Goal: Task Accomplishment & Management: Manage account settings

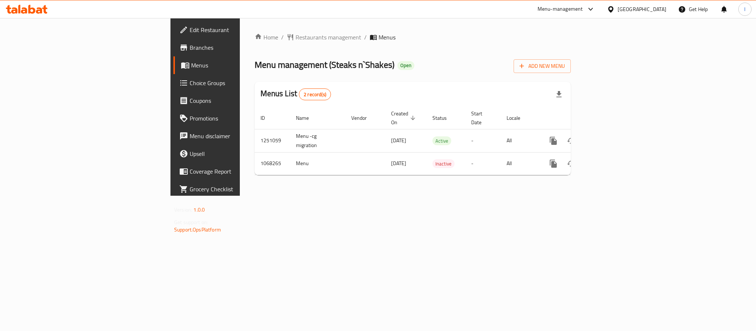
click at [281, 196] on div "Home / Restaurants management / Menus Menu management ( Steaks n`Shakes ) Open …" at bounding box center [413, 107] width 346 height 178
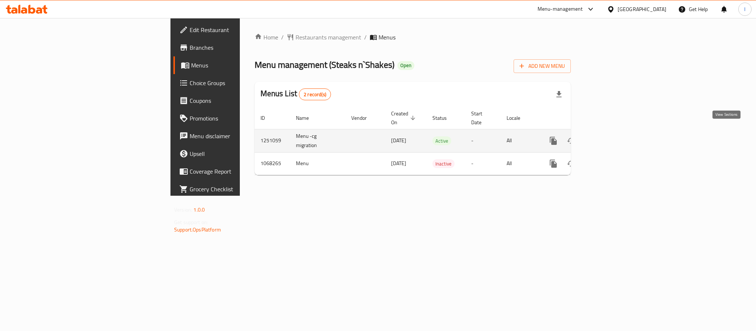
click at [615, 133] on link "enhanced table" at bounding box center [606, 141] width 18 height 18
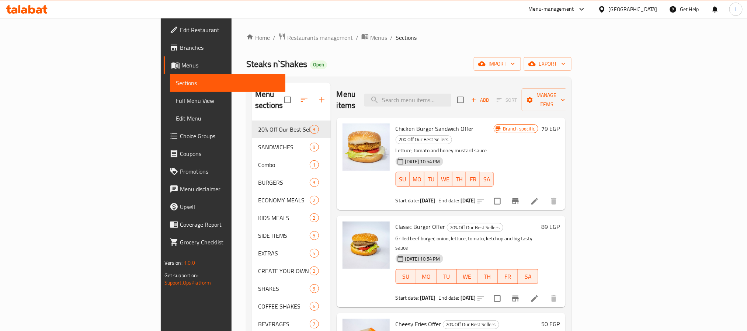
click at [408, 76] on div "Home / Restaurants management / Menus / Sections Steaks n`Shakes Open import ex…" at bounding box center [408, 226] width 325 height 387
click at [392, 71] on div "Steaks n`Shakes Open import export" at bounding box center [408, 64] width 325 height 14
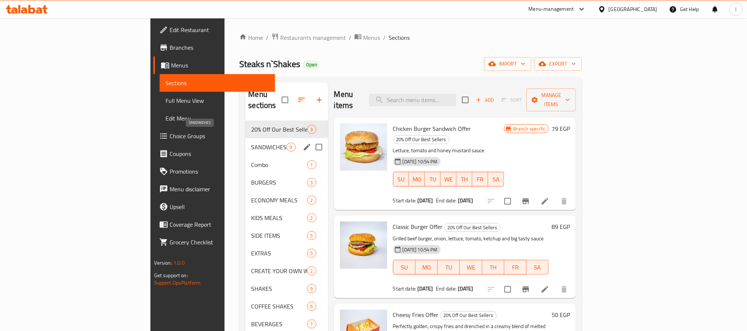
click at [251, 143] on span "SANDWICHES" at bounding box center [268, 147] width 35 height 9
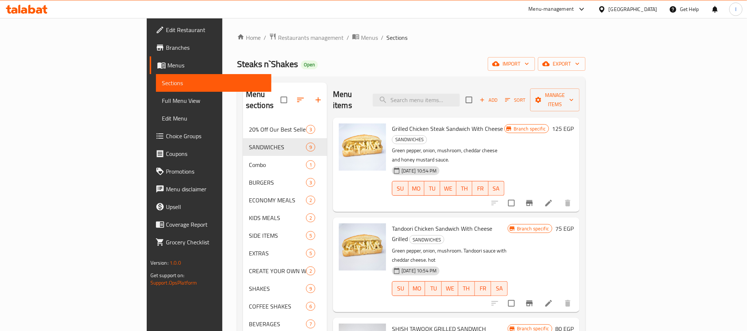
click at [371, 48] on div "Home / Restaurants management / Menus / Sections Steaks n`Shakes Open import ex…" at bounding box center [411, 226] width 349 height 387
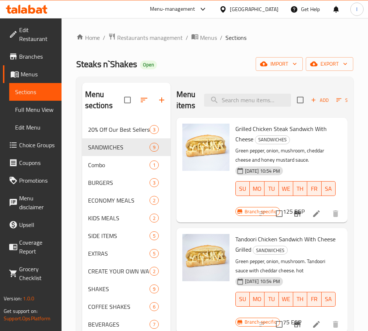
scroll to position [55, 0]
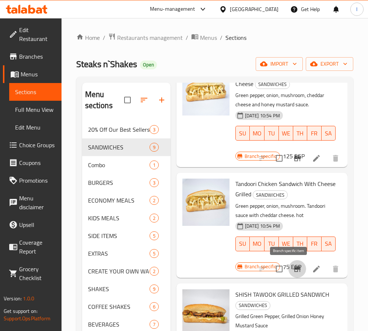
click at [294, 267] on icon "Branch-specific-item" at bounding box center [297, 269] width 7 height 6
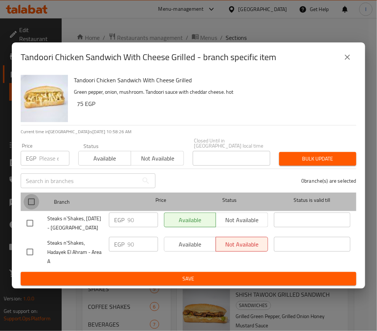
click at [30, 194] on input "checkbox" at bounding box center [31, 201] width 15 height 15
checkbox input "true"
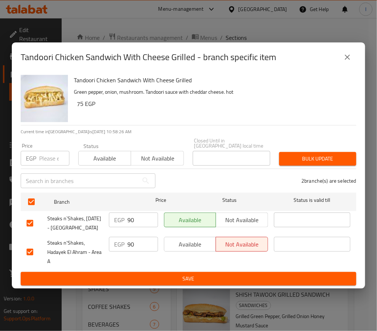
click at [132, 215] on input "90" at bounding box center [142, 219] width 31 height 15
click at [42, 153] on input "number" at bounding box center [54, 158] width 30 height 15
type input "125"
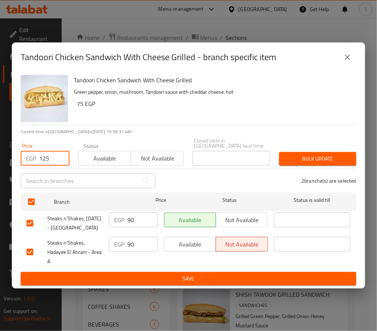
click at [317, 154] on span "Bulk update" at bounding box center [317, 158] width 65 height 9
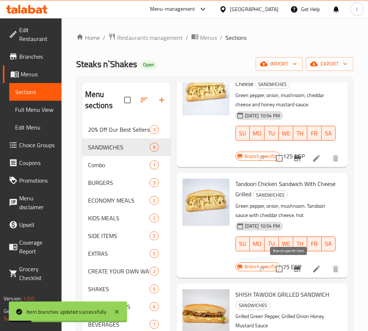
click at [293, 264] on icon "Branch-specific-item" at bounding box center [297, 268] width 9 height 9
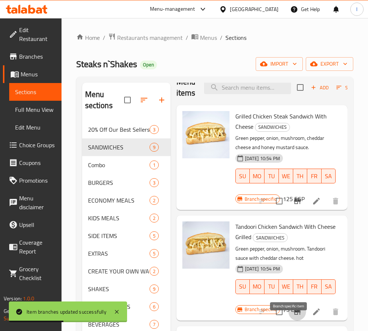
scroll to position [0, 0]
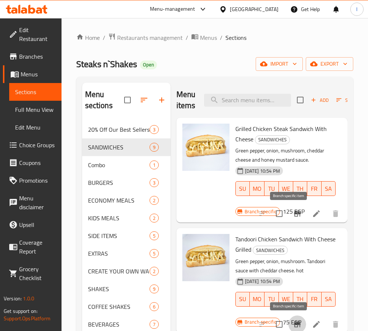
click at [294, 212] on icon "Branch-specific-item" at bounding box center [297, 214] width 7 height 6
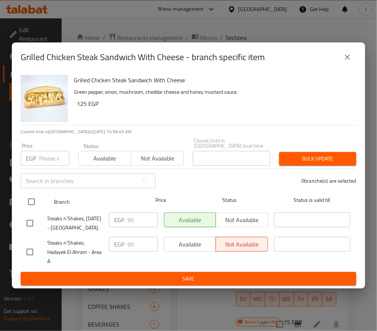
click at [30, 194] on input "checkbox" at bounding box center [31, 201] width 15 height 15
checkbox input "true"
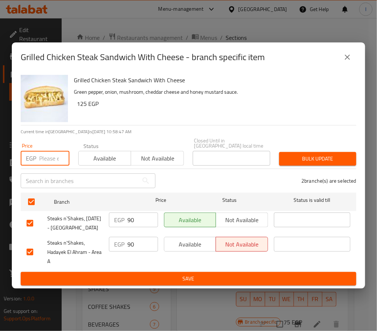
click at [46, 151] on input "number" at bounding box center [54, 158] width 30 height 15
type input "125"
click at [119, 282] on span "Save" at bounding box center [188, 278] width 323 height 9
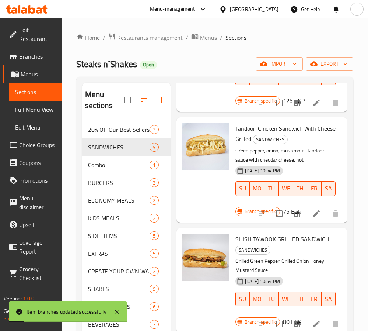
scroll to position [166, 0]
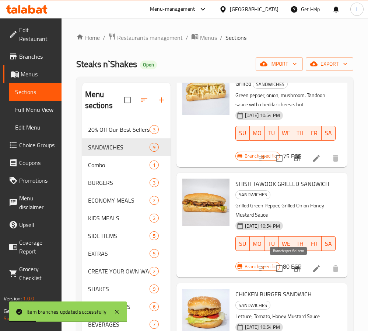
click at [294, 269] on icon "Branch-specific-item" at bounding box center [297, 269] width 7 height 6
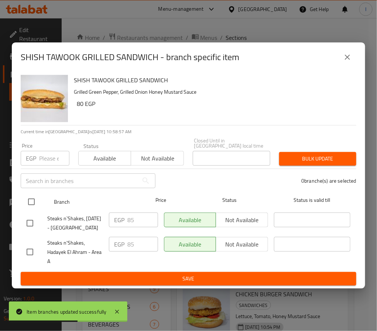
click at [30, 195] on input "checkbox" at bounding box center [31, 201] width 15 height 15
checkbox input "true"
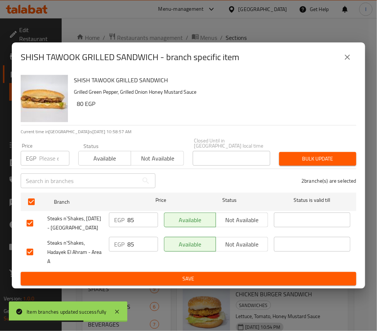
click at [46, 151] on input "number" at bounding box center [54, 158] width 30 height 15
type input "135"
click at [140, 275] on button "Save" at bounding box center [188, 279] width 335 height 14
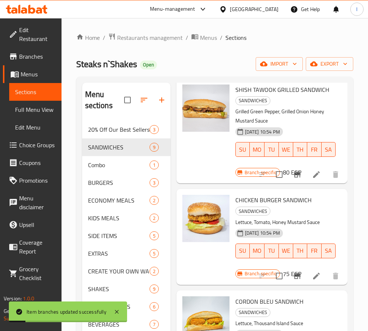
scroll to position [277, 0]
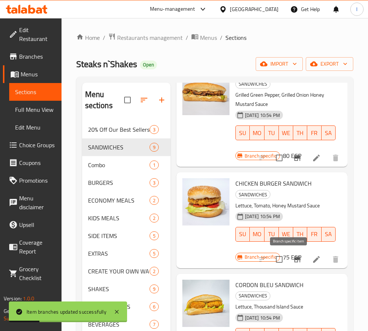
click at [293, 260] on icon "Branch-specific-item" at bounding box center [297, 259] width 9 height 9
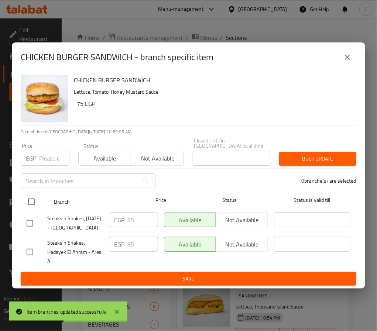
click at [36, 194] on input "checkbox" at bounding box center [31, 201] width 15 height 15
checkbox input "true"
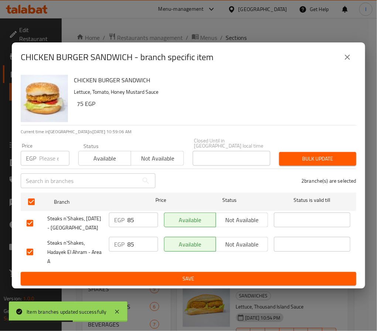
click at [48, 153] on input "number" at bounding box center [54, 158] width 30 height 15
type input "115"
click at [296, 154] on span "Bulk update" at bounding box center [317, 158] width 65 height 9
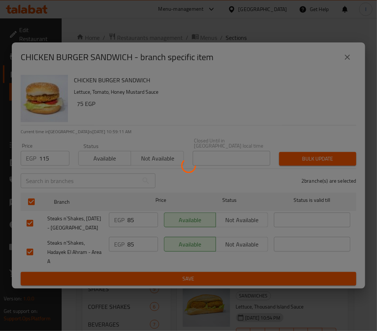
click at [274, 125] on div at bounding box center [188, 165] width 377 height 331
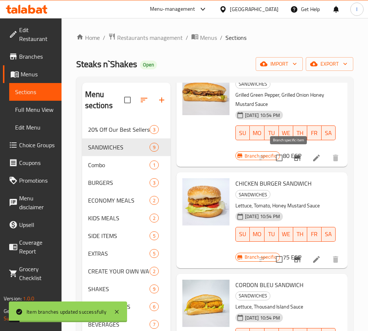
click at [289, 157] on button "Branch-specific-item" at bounding box center [298, 158] width 18 height 18
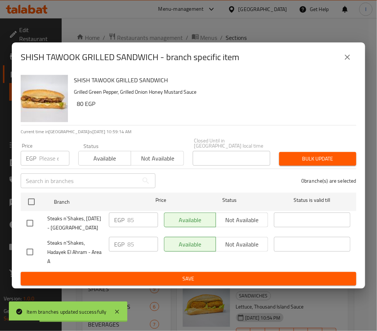
click at [219, 114] on div "SHISH TAWOOK GRILLED SANDWICH Grilled Green Pepper, Grilled Onion Honey Mustard…" at bounding box center [212, 98] width 282 height 53
click at [39, 151] on input "number" at bounding box center [54, 158] width 30 height 15
type input "135"
click at [322, 154] on span "Bulk update" at bounding box center [317, 158] width 65 height 9
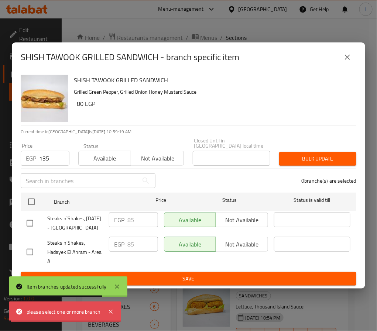
click at [312, 112] on div "SHISH TAWOOK GRILLED SANDWICH Grilled Green Pepper, Grilled Onion Honey Mustard…" at bounding box center [212, 98] width 282 height 53
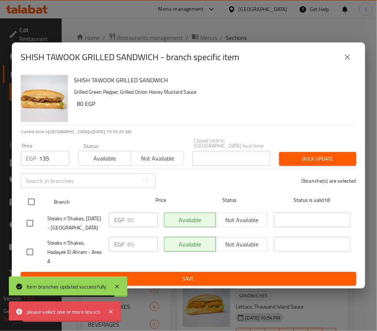
click at [34, 197] on input "checkbox" at bounding box center [31, 201] width 15 height 15
checkbox input "true"
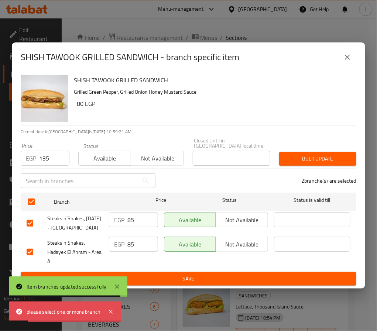
click at [293, 154] on span "Bulk update" at bounding box center [317, 158] width 65 height 9
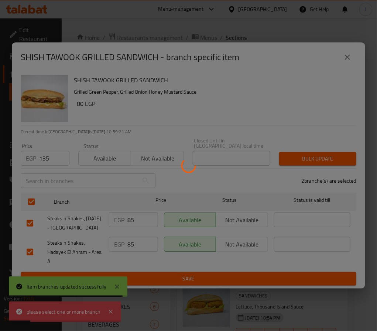
click at [284, 110] on div at bounding box center [188, 165] width 377 height 331
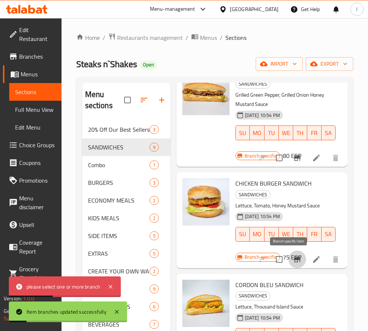
click at [293, 263] on icon "Branch-specific-item" at bounding box center [297, 259] width 9 height 9
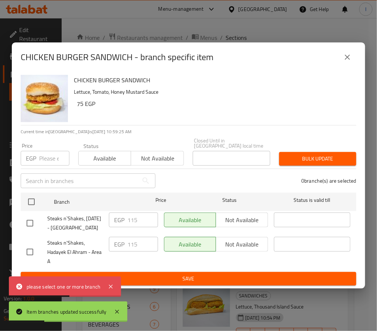
click at [350, 55] on icon "close" at bounding box center [347, 57] width 9 height 9
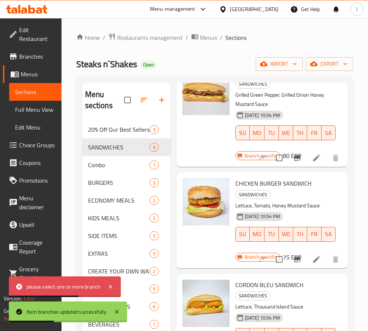
click at [294, 156] on icon "Branch-specific-item" at bounding box center [297, 158] width 7 height 6
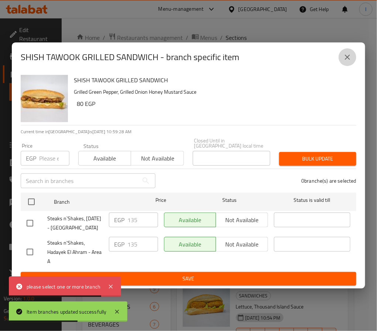
click at [346, 53] on icon "close" at bounding box center [347, 57] width 9 height 9
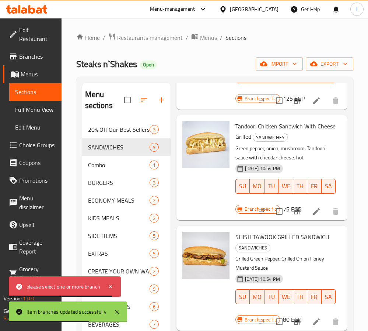
scroll to position [111, 0]
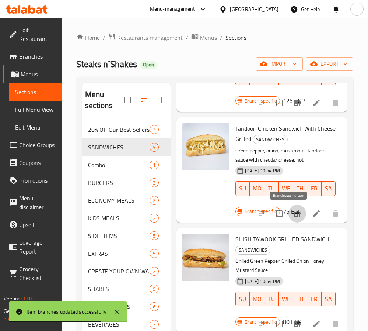
click at [294, 214] on icon "Branch-specific-item" at bounding box center [297, 214] width 7 height 6
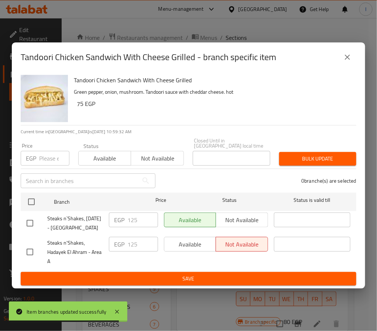
click at [349, 56] on icon "close" at bounding box center [346, 57] width 5 height 5
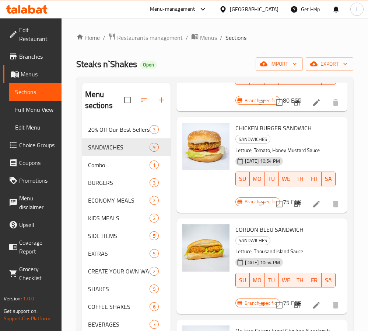
scroll to position [387, 0]
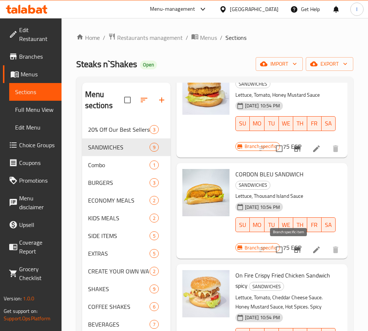
click at [306, 250] on li at bounding box center [316, 249] width 21 height 13
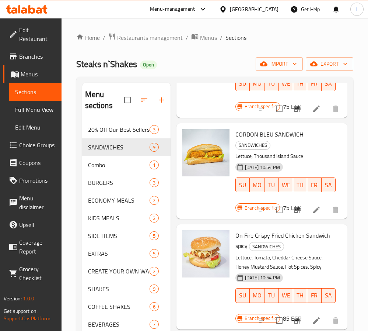
scroll to position [443, 0]
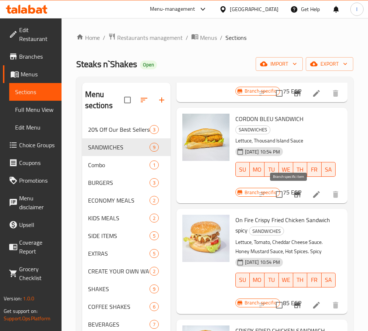
click at [289, 200] on button "Branch-specific-item" at bounding box center [298, 195] width 18 height 18
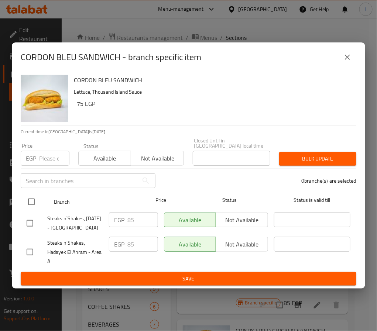
click at [30, 194] on input "checkbox" at bounding box center [31, 201] width 15 height 15
checkbox input "true"
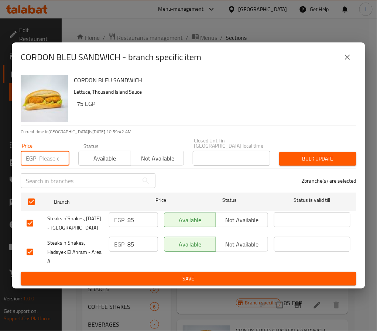
click at [40, 154] on input "number" at bounding box center [54, 158] width 30 height 15
type input "115"
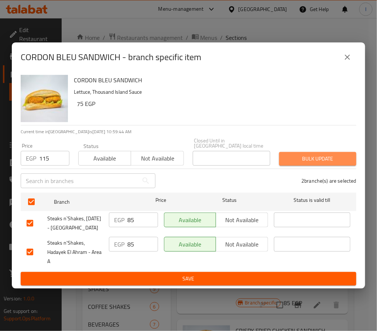
click at [340, 154] on span "Bulk update" at bounding box center [317, 158] width 65 height 9
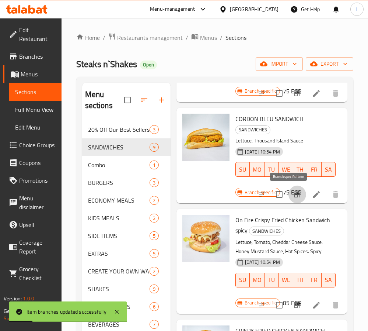
click at [293, 196] on icon "Branch-specific-item" at bounding box center [297, 194] width 9 height 9
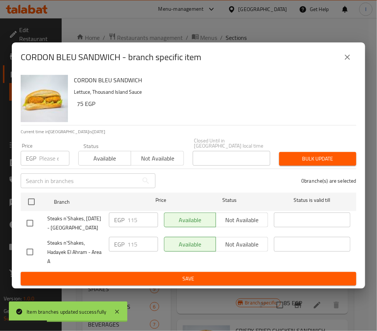
click at [346, 55] on icon "close" at bounding box center [346, 57] width 5 height 5
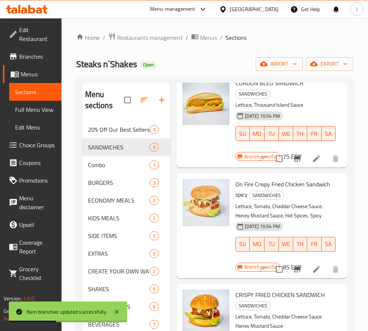
scroll to position [498, 0]
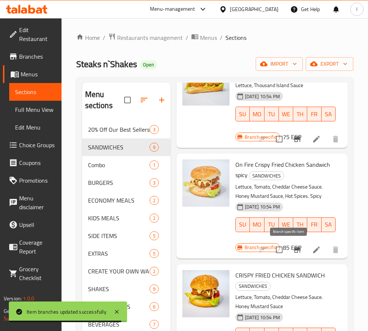
click at [294, 249] on icon "Branch-specific-item" at bounding box center [297, 250] width 7 height 6
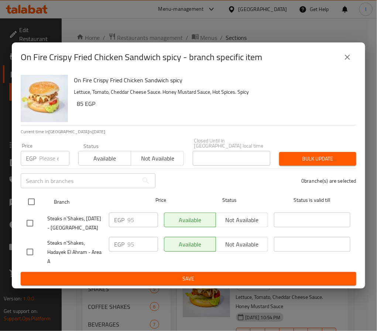
click at [31, 194] on input "checkbox" at bounding box center [31, 201] width 15 height 15
checkbox input "true"
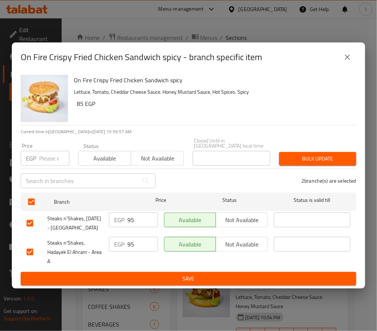
click at [41, 156] on input "number" at bounding box center [54, 158] width 30 height 15
type input "130"
click at [318, 155] on span "Bulk update" at bounding box center [317, 158] width 65 height 9
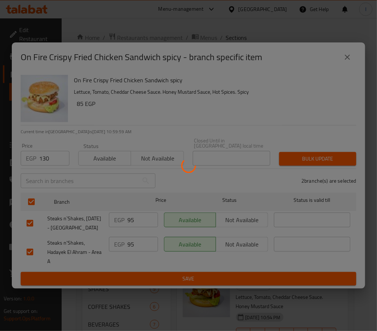
click at [318, 133] on div at bounding box center [188, 165] width 377 height 331
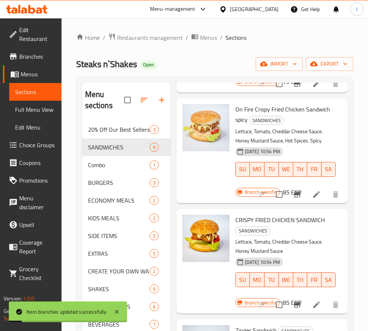
scroll to position [609, 0]
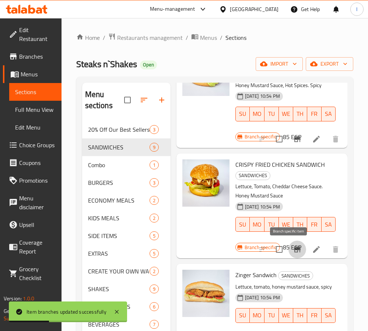
click at [294, 248] on icon "Branch-specific-item" at bounding box center [297, 249] width 7 height 6
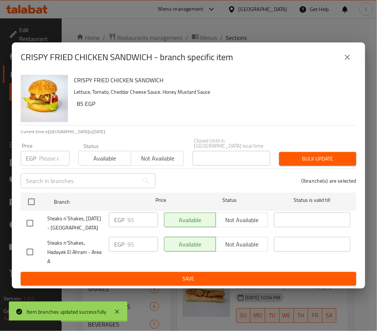
click at [35, 194] on input "checkbox" at bounding box center [31, 201] width 15 height 15
checkbox input "true"
click at [45, 154] on input "number" at bounding box center [54, 158] width 30 height 15
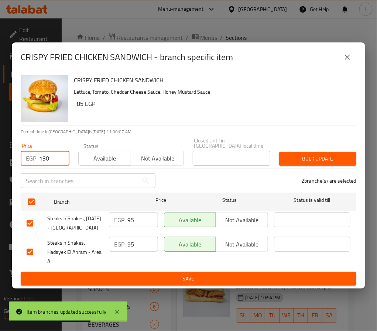
type input "130"
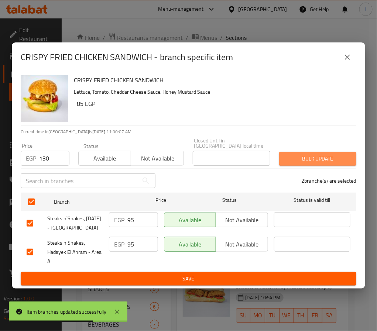
click at [314, 154] on span "Bulk update" at bounding box center [317, 158] width 65 height 9
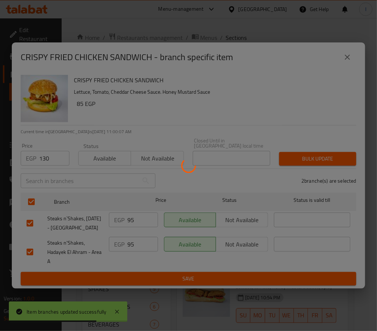
click at [305, 112] on div at bounding box center [188, 165] width 377 height 331
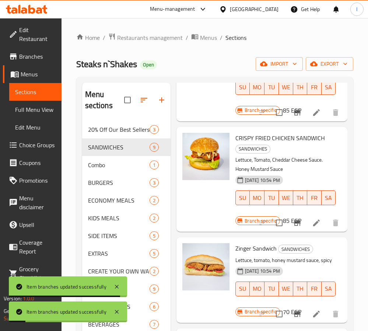
scroll to position [652, 0]
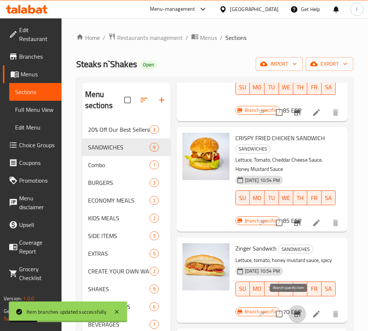
click at [294, 311] on icon "Branch-specific-item" at bounding box center [297, 314] width 7 height 6
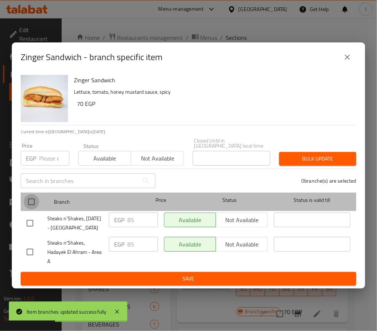
click at [32, 195] on input "checkbox" at bounding box center [31, 201] width 15 height 15
checkbox input "true"
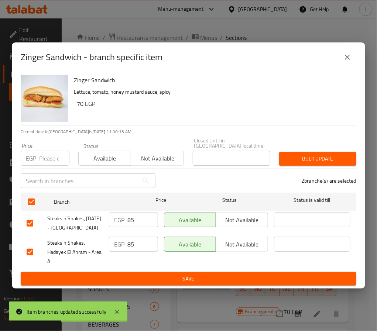
click at [49, 153] on input "number" at bounding box center [54, 158] width 30 height 15
type input "115"
click at [330, 152] on button "Bulk update" at bounding box center [317, 159] width 77 height 14
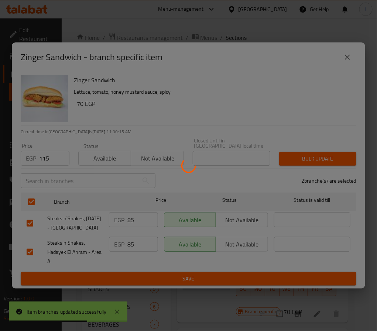
click at [299, 114] on div at bounding box center [188, 165] width 377 height 331
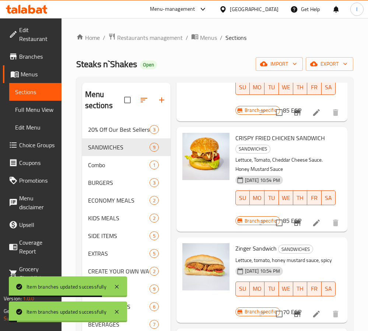
scroll to position [55, 0]
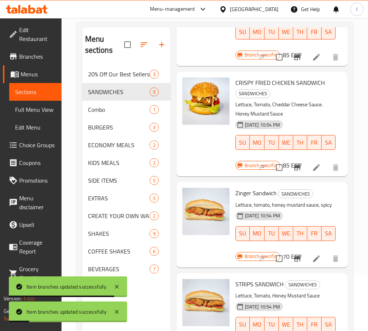
click at [293, 254] on icon "Branch-specific-item" at bounding box center [297, 258] width 9 height 9
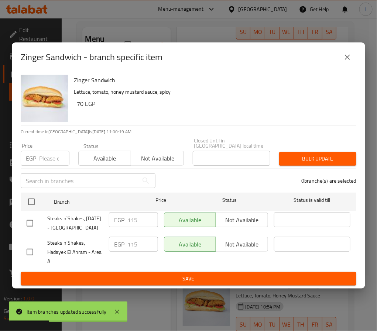
click at [351, 56] on icon "close" at bounding box center [347, 57] width 9 height 9
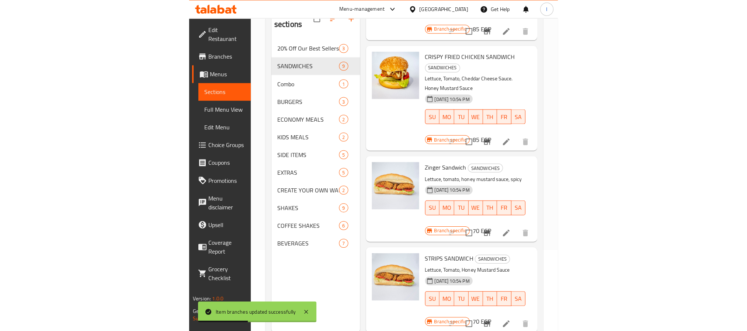
scroll to position [103, 0]
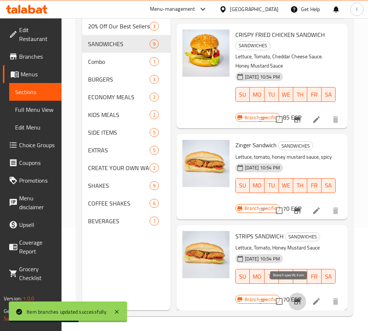
click at [293, 297] on icon "Branch-specific-item" at bounding box center [297, 301] width 9 height 9
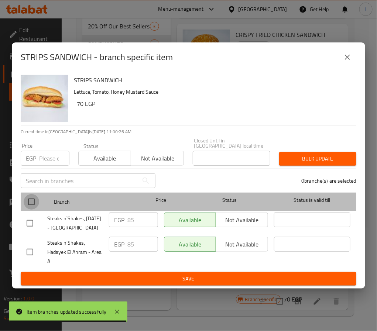
click at [32, 194] on input "checkbox" at bounding box center [31, 201] width 15 height 15
checkbox input "true"
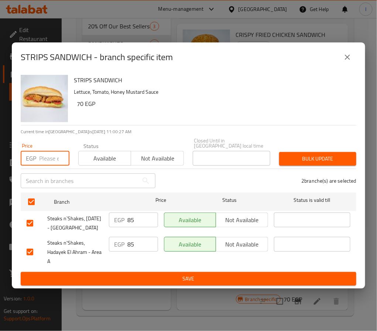
click at [40, 151] on input "number" at bounding box center [54, 158] width 30 height 15
type input "115"
click at [290, 154] on span "Bulk update" at bounding box center [317, 158] width 65 height 9
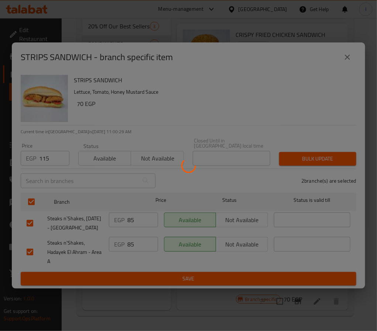
click at [287, 118] on div at bounding box center [188, 165] width 377 height 331
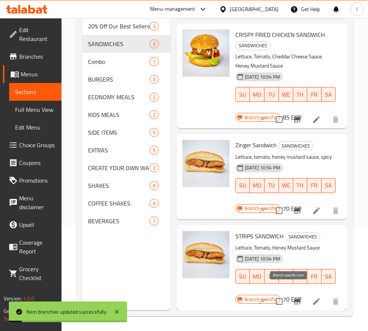
click at [294, 298] on icon "Branch-specific-item" at bounding box center [297, 301] width 7 height 6
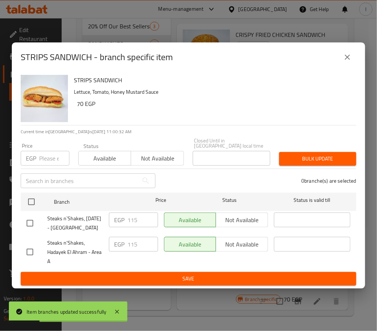
click at [349, 53] on icon "close" at bounding box center [347, 57] width 9 height 9
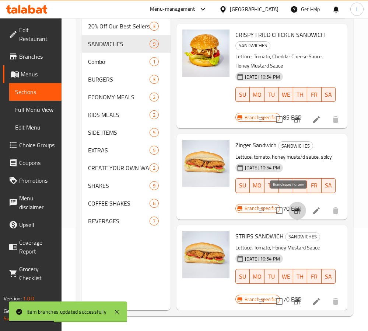
click at [289, 202] on button "Branch-specific-item" at bounding box center [298, 211] width 18 height 18
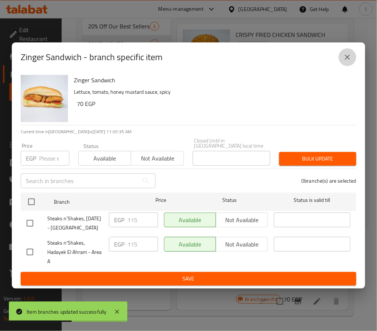
click at [349, 56] on icon "close" at bounding box center [346, 57] width 5 height 5
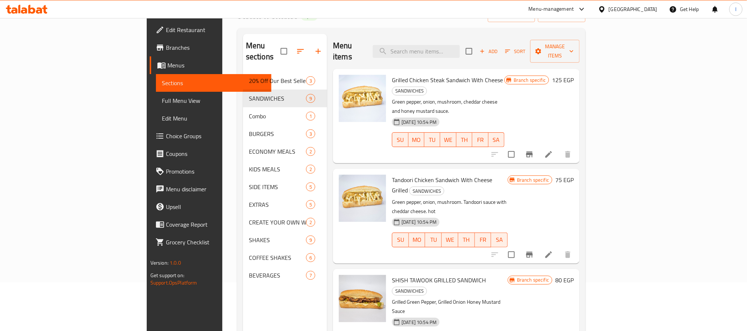
scroll to position [0, 0]
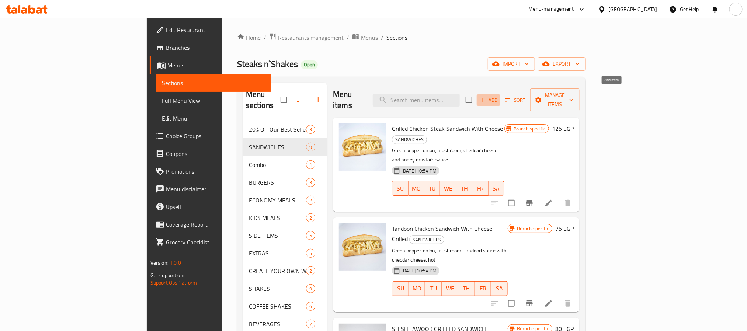
click at [368, 96] on span "Add" at bounding box center [489, 100] width 20 height 8
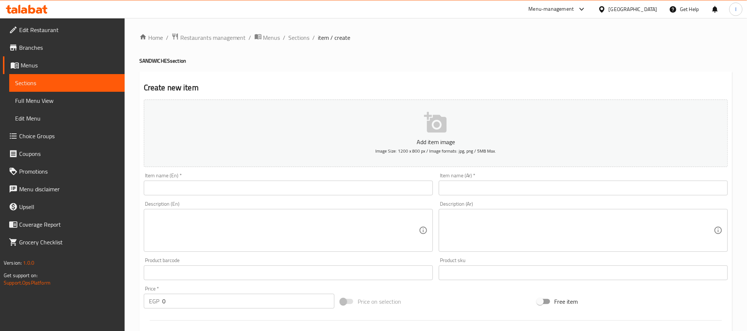
click at [284, 195] on input "text" at bounding box center [288, 188] width 289 height 15
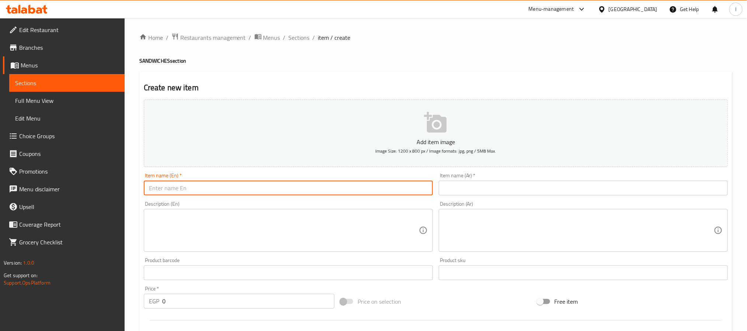
paste input "Golden Fries Sandwich"
type input "Golden Fries Sandwich"
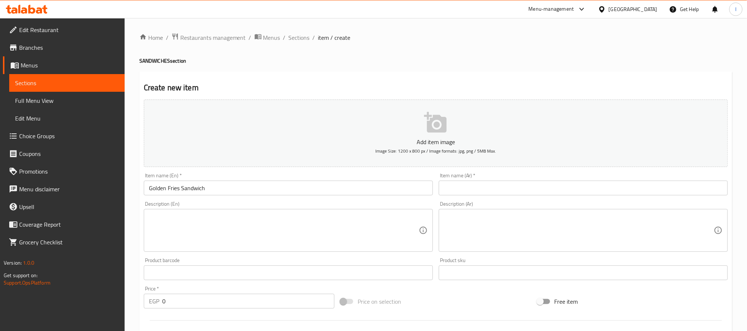
click at [368, 192] on input "text" at bounding box center [583, 188] width 289 height 15
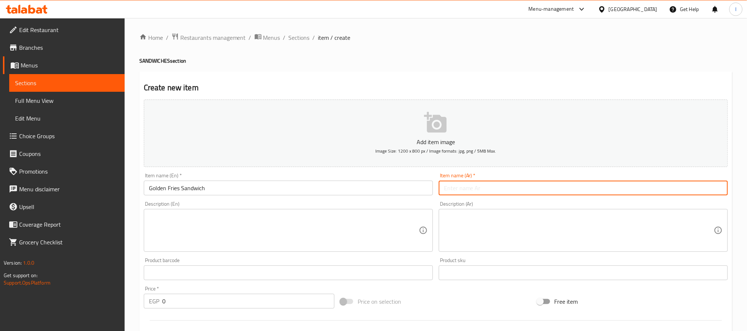
paste input "ساندوتش بطاطس محمرة"
type input "ساندوتش بطاطس محمرة"
click at [260, 302] on input "0" at bounding box center [248, 301] width 172 height 15
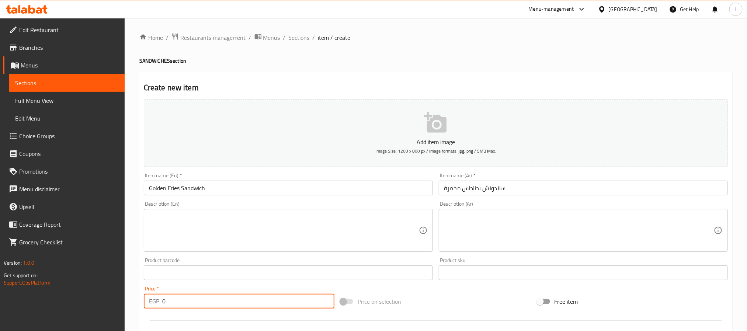
click at [260, 302] on input "0" at bounding box center [248, 301] width 172 height 15
type input "70"
click at [368, 56] on div "Home / Restaurants management / Menus / Sections / item / create SANDWICHES sec…" at bounding box center [435, 270] width 593 height 474
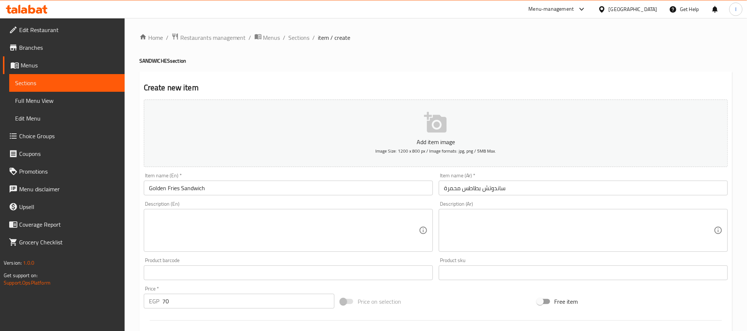
click at [368, 228] on textarea at bounding box center [284, 230] width 270 height 35
paste textarea "French fries sandwich in fresh"
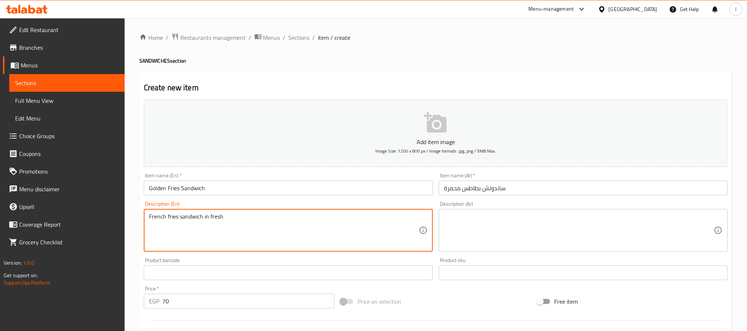
type textarea "French fries sandwich in fresh"
click at [368, 236] on textarea at bounding box center [579, 230] width 270 height 35
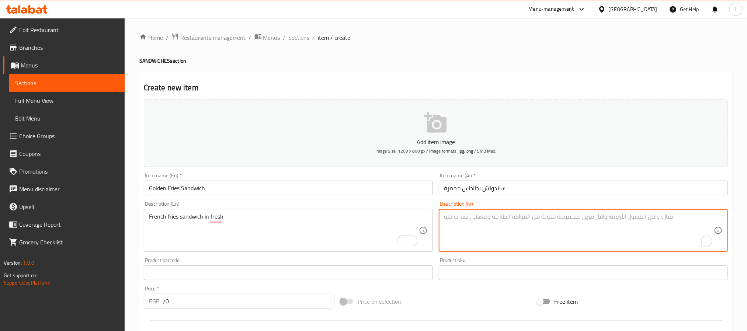
paste textarea "بطاطس محمرة في عيش فينو [GEOGRAPHIC_DATA]"
type textarea "بطاطس محمرة في عيش فينو [GEOGRAPHIC_DATA]"
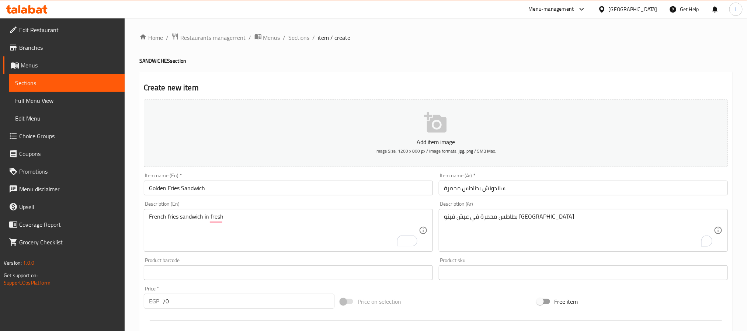
click at [368, 52] on div "Home / Restaurants management / Menus / Sections / item / create SANDWICHES sec…" at bounding box center [435, 270] width 593 height 474
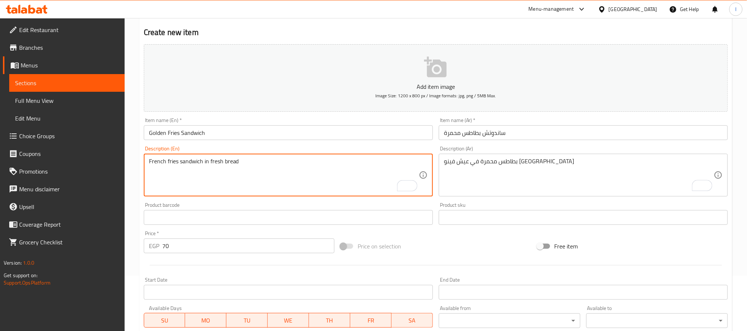
type textarea "French fries sandwich in fresh bread"
click at [368, 27] on h2 "Create new item" at bounding box center [436, 32] width 584 height 11
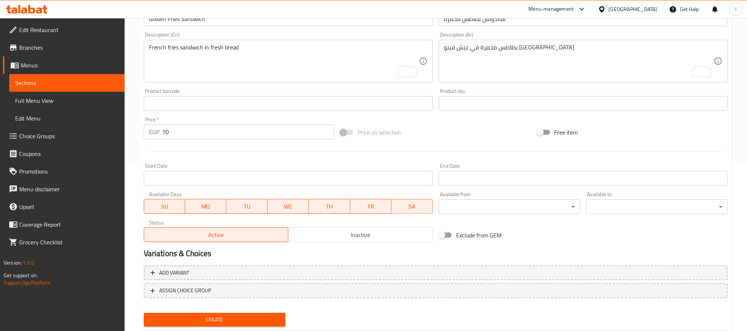
scroll to position [189, 0]
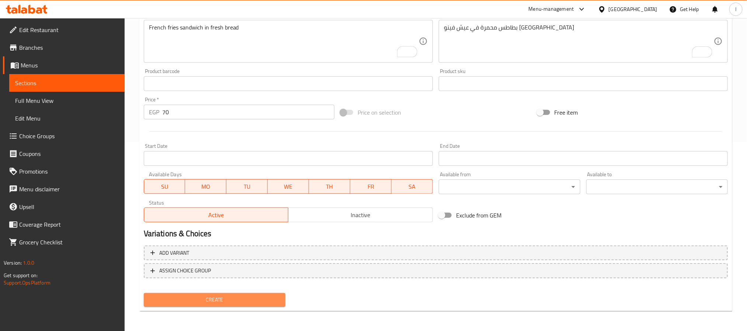
click at [247, 297] on span "Create" at bounding box center [215, 299] width 130 height 9
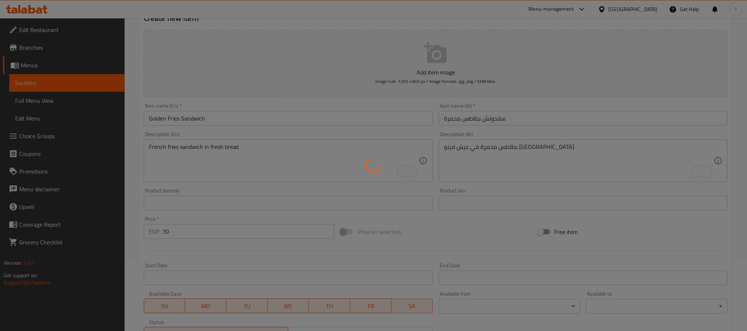
scroll to position [0, 0]
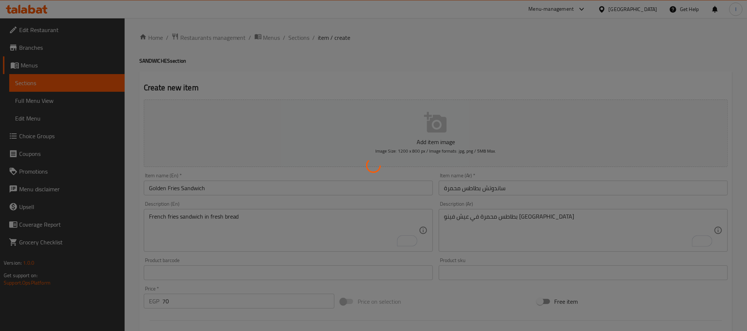
type input "0"
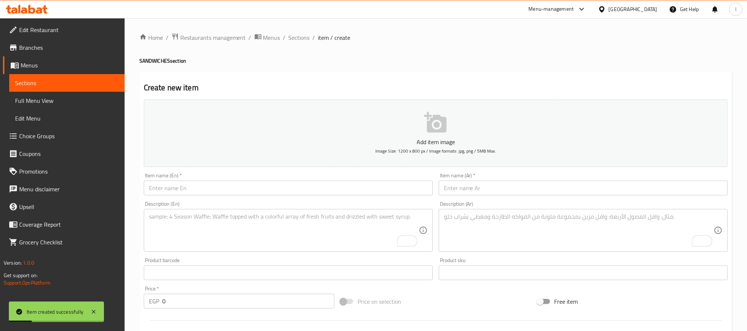
click at [354, 59] on h4 "SANDWICHES section" at bounding box center [435, 60] width 593 height 7
click at [304, 40] on span "Sections" at bounding box center [299, 37] width 21 height 9
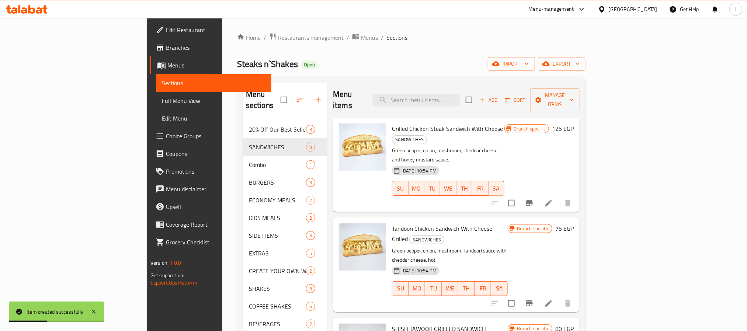
click at [368, 59] on div "Steaks n`Shakes Open import export" at bounding box center [411, 64] width 349 height 14
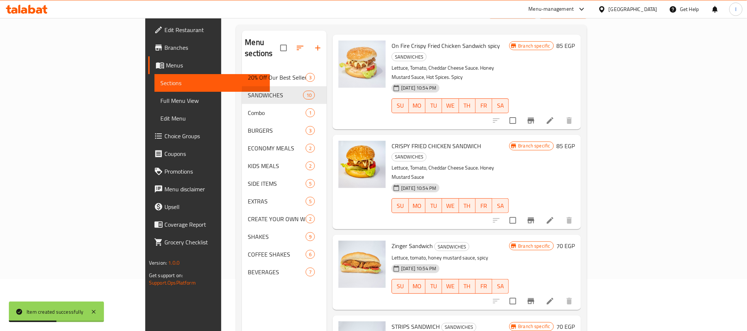
scroll to position [103, 0]
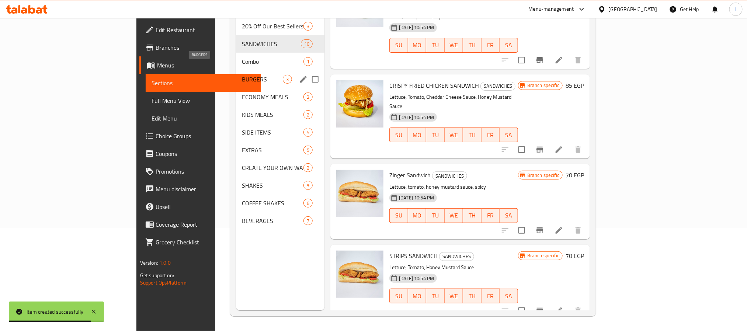
click at [242, 75] on span "BURGERS" at bounding box center [262, 79] width 41 height 9
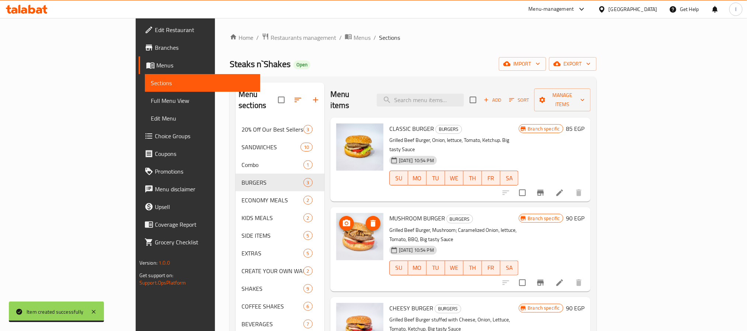
click at [368, 56] on div "Home / Restaurants management / Menus / Sections Steaks n`Shakes Open import ex…" at bounding box center [413, 226] width 367 height 387
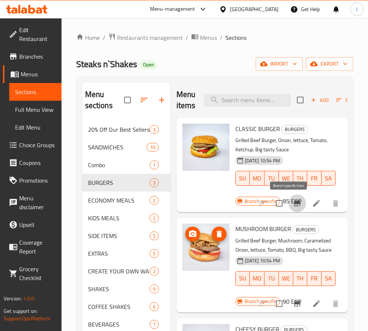
click at [294, 206] on icon "Branch-specific-item" at bounding box center [297, 203] width 7 height 6
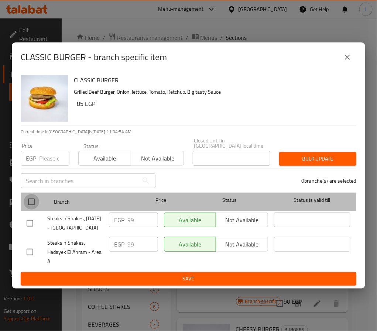
drag, startPoint x: 27, startPoint y: 194, endPoint x: 28, endPoint y: 188, distance: 5.7
click at [27, 194] on input "checkbox" at bounding box center [31, 201] width 15 height 15
checkbox input "true"
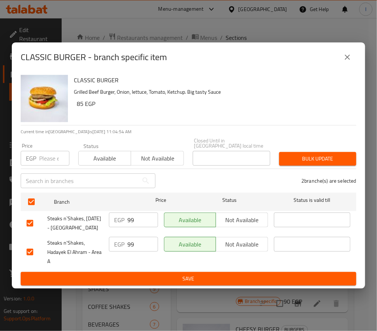
click at [51, 153] on input "number" at bounding box center [54, 158] width 30 height 15
type input "125"
click at [107, 288] on div "CLASSIC BURGER Grilled Beef Burger, Onion, lettuce, Tomato, Ketchup. Big tasty …" at bounding box center [188, 180] width 353 height 216
click at [111, 285] on button "Save" at bounding box center [188, 279] width 335 height 14
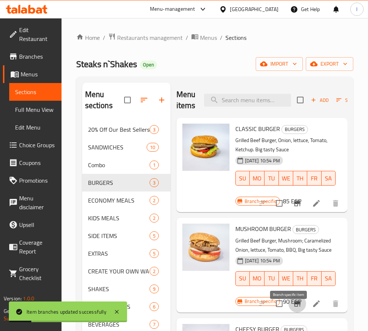
click at [294, 306] on icon "Branch-specific-item" at bounding box center [297, 304] width 7 height 6
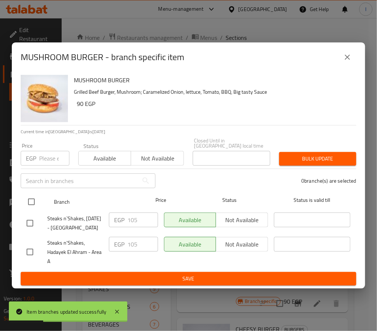
click at [29, 196] on input "checkbox" at bounding box center [31, 201] width 15 height 15
checkbox input "true"
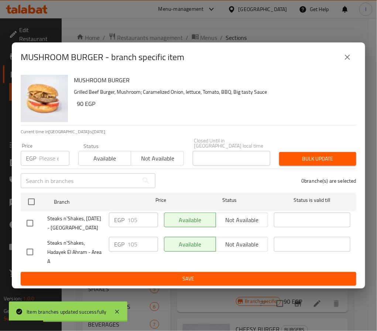
checkbox input "true"
click at [46, 151] on input "number" at bounding box center [54, 158] width 30 height 15
type input "130"
click at [136, 279] on span "Save" at bounding box center [188, 278] width 323 height 9
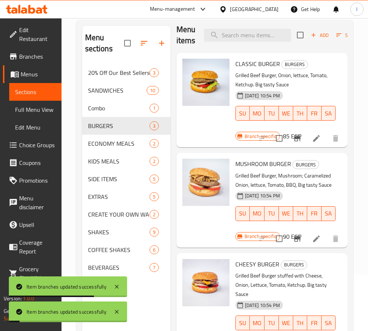
scroll to position [103, 0]
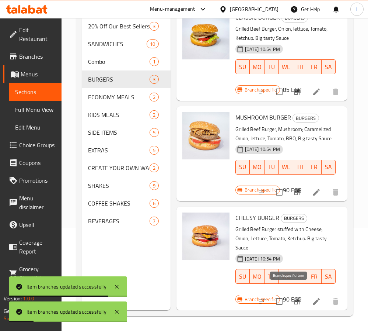
click at [293, 297] on icon "Branch-specific-item" at bounding box center [297, 301] width 9 height 9
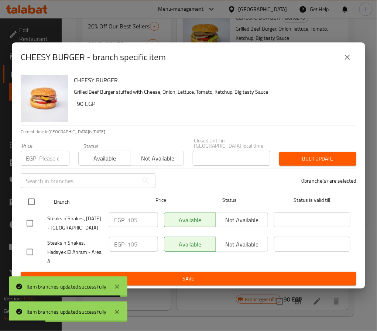
click at [30, 196] on input "checkbox" at bounding box center [31, 201] width 15 height 15
checkbox input "true"
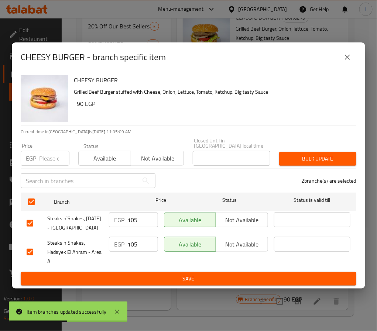
click at [48, 152] on input "number" at bounding box center [54, 158] width 30 height 15
type input "130"
click at [131, 281] on span "Save" at bounding box center [188, 278] width 323 height 9
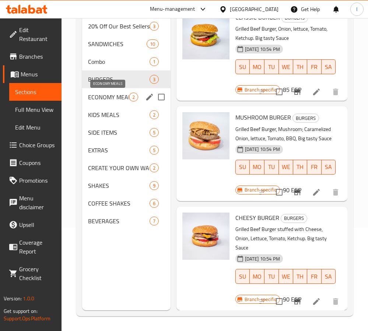
click at [119, 96] on span "ECONOMY MEALS" at bounding box center [108, 97] width 41 height 9
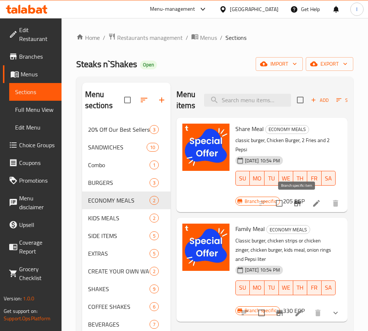
click at [301, 202] on icon "Branch-specific-item" at bounding box center [297, 203] width 9 height 9
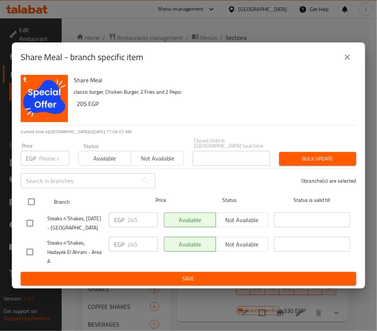
click at [30, 194] on input "checkbox" at bounding box center [31, 201] width 15 height 15
checkbox input "true"
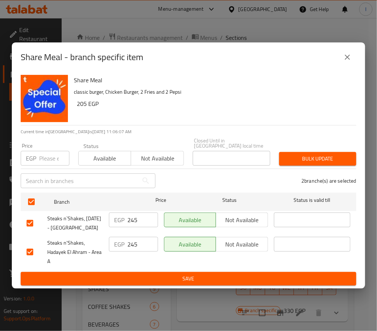
click at [45, 151] on input "number" at bounding box center [54, 158] width 30 height 15
type input "330"
click at [311, 156] on span "Bulk update" at bounding box center [317, 158] width 65 height 9
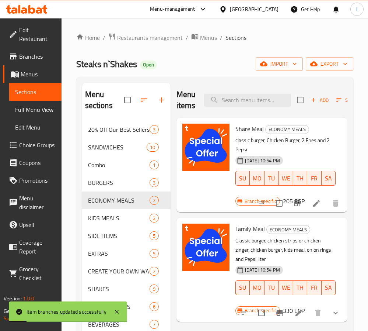
click at [297, 204] on icon "Branch-specific-item" at bounding box center [297, 203] width 7 height 6
click at [280, 313] on icon "Branch-specific-item" at bounding box center [280, 313] width 7 height 6
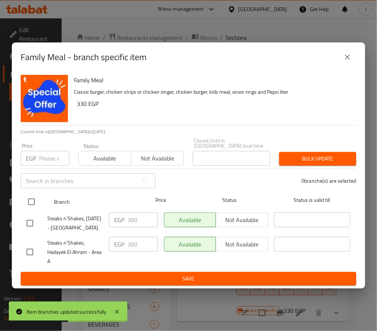
click at [34, 197] on input "checkbox" at bounding box center [31, 201] width 15 height 15
checkbox input "true"
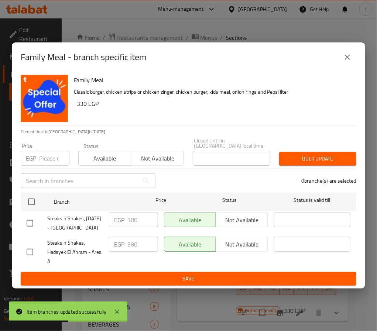
checkbox input "true"
click at [44, 154] on input "number" at bounding box center [54, 158] width 30 height 15
type input "440"
click at [312, 155] on span "Bulk update" at bounding box center [317, 158] width 65 height 9
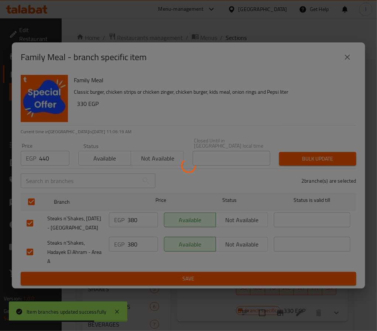
click at [314, 119] on div at bounding box center [188, 165] width 377 height 331
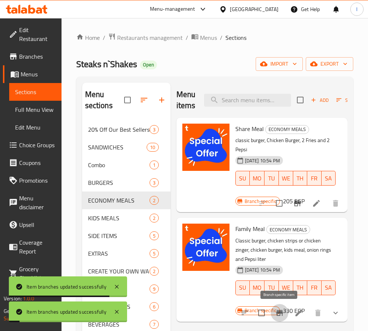
click at [283, 310] on icon "Branch-specific-item" at bounding box center [280, 313] width 7 height 6
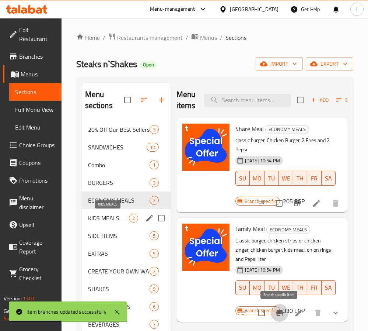
click at [117, 220] on span "KIDS MEALS" at bounding box center [108, 218] width 41 height 9
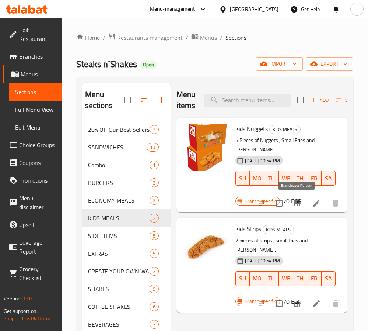
click at [293, 204] on icon "Branch-specific-item" at bounding box center [297, 203] width 9 height 9
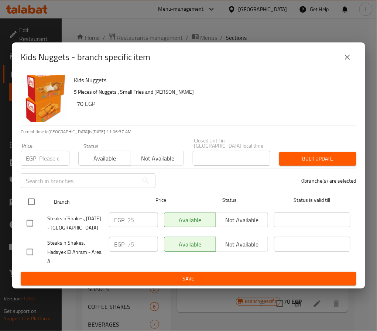
click at [30, 194] on input "checkbox" at bounding box center [31, 201] width 15 height 15
checkbox input "true"
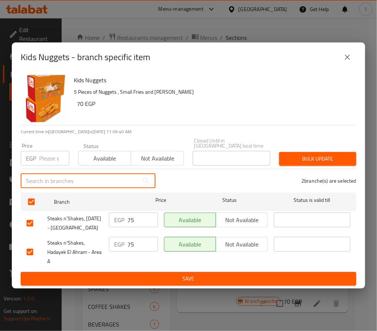
click at [59, 173] on input "text" at bounding box center [80, 180] width 118 height 15
type input "1"
click at [44, 151] on input "number" at bounding box center [54, 158] width 30 height 15
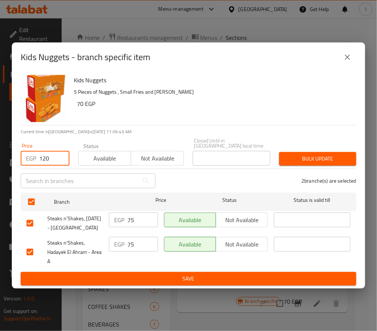
type input "120"
click at [136, 279] on span "Save" at bounding box center [188, 278] width 323 height 9
click at [316, 154] on span "Bulk update" at bounding box center [317, 158] width 65 height 9
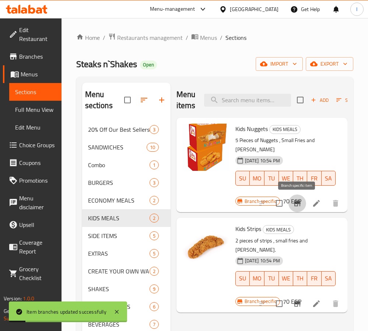
click at [300, 206] on icon "Branch-specific-item" at bounding box center [297, 203] width 9 height 9
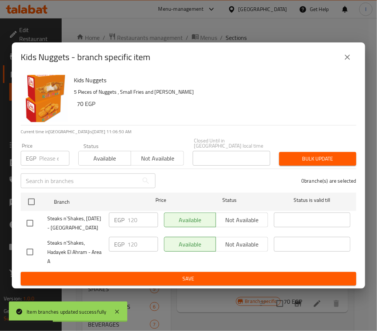
click at [343, 58] on icon "close" at bounding box center [347, 57] width 9 height 9
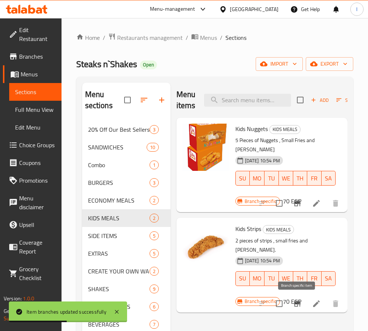
click at [294, 302] on icon "Branch-specific-item" at bounding box center [297, 303] width 9 height 9
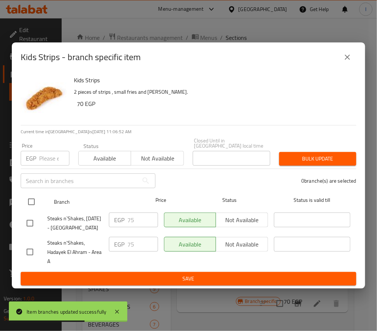
click at [30, 194] on input "checkbox" at bounding box center [31, 201] width 15 height 15
checkbox input "true"
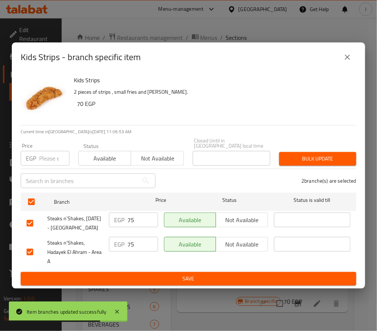
click at [49, 152] on input "number" at bounding box center [54, 158] width 30 height 15
type input "120"
click at [305, 148] on div "Bulk update" at bounding box center [317, 159] width 86 height 22
click at [305, 154] on span "Bulk update" at bounding box center [317, 158] width 65 height 9
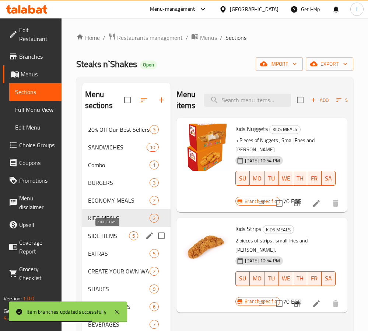
click at [105, 233] on span "SIDE ITEMS" at bounding box center [108, 235] width 41 height 9
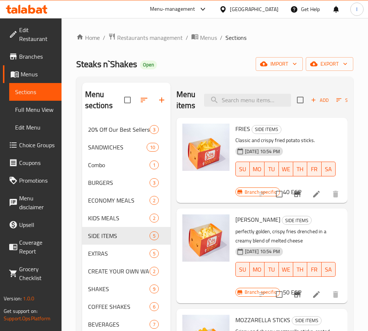
click at [242, 228] on p "perfectly golden, crispy fries drenched in a creamy blend of melted cheese" at bounding box center [286, 236] width 100 height 18
click at [294, 193] on icon "Branch-specific-item" at bounding box center [297, 194] width 7 height 6
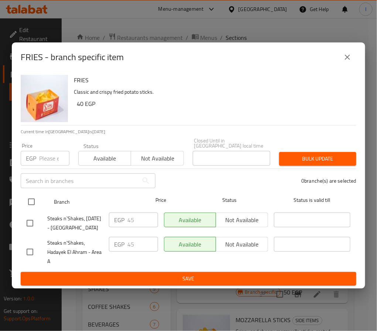
click at [33, 194] on input "checkbox" at bounding box center [31, 201] width 15 height 15
checkbox input "true"
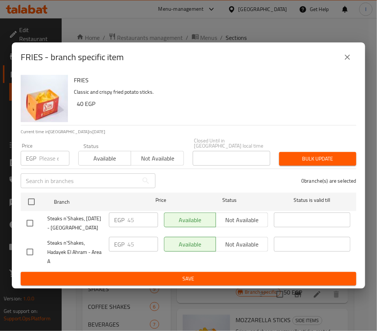
checkbox input "true"
click at [50, 154] on input "number" at bounding box center [54, 158] width 30 height 15
type input "50"
click at [291, 148] on div "Bulk update" at bounding box center [317, 159] width 86 height 22
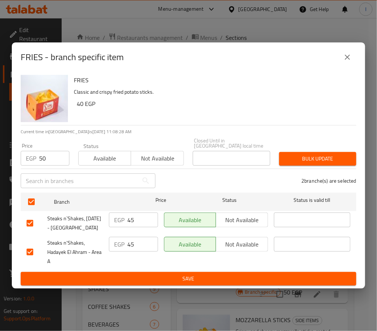
click at [292, 154] on span "Bulk update" at bounding box center [317, 158] width 65 height 9
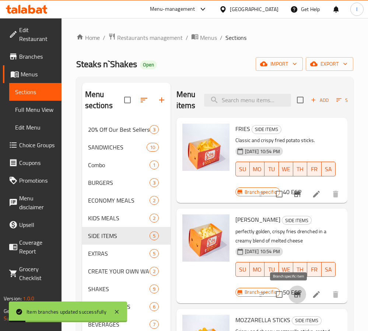
click at [294, 292] on icon "Branch-specific-item" at bounding box center [297, 294] width 7 height 6
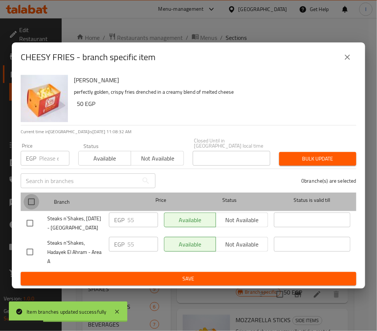
click at [32, 194] on input "checkbox" at bounding box center [31, 201] width 15 height 15
checkbox input "true"
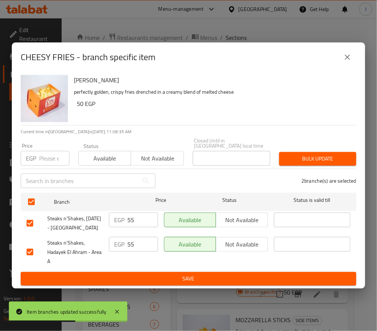
click at [44, 156] on input "number" at bounding box center [54, 158] width 30 height 15
type input "60"
click at [304, 155] on span "Bulk update" at bounding box center [317, 158] width 65 height 9
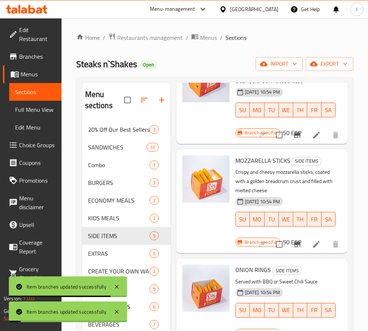
scroll to position [166, 0]
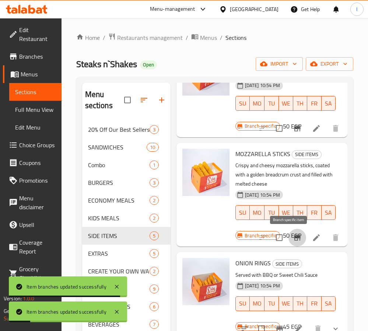
click at [293, 235] on icon "Branch-specific-item" at bounding box center [297, 237] width 9 height 9
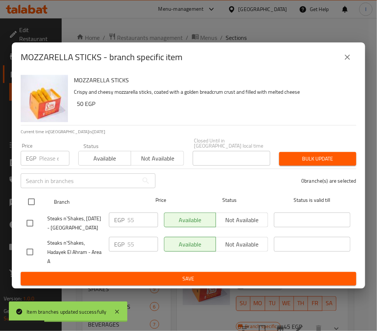
click at [32, 194] on input "checkbox" at bounding box center [31, 201] width 15 height 15
checkbox input "true"
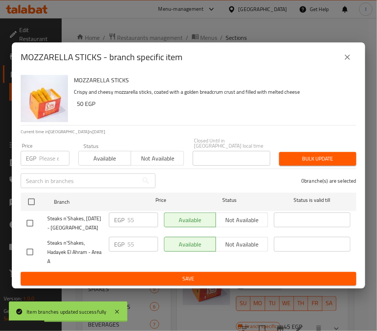
checkbox input "true"
click at [51, 152] on input "number" at bounding box center [54, 158] width 30 height 15
type input "70"
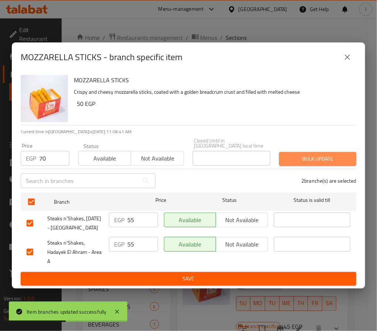
click at [290, 154] on span "Bulk update" at bounding box center [317, 158] width 65 height 9
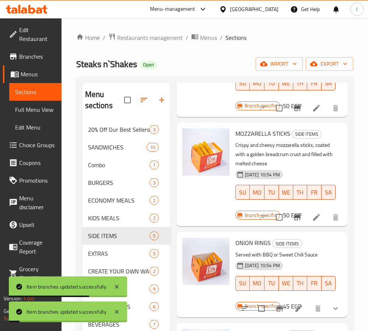
scroll to position [198, 0]
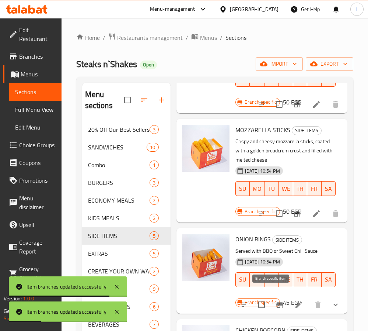
click at [277, 302] on icon "Branch-specific-item" at bounding box center [280, 305] width 7 height 6
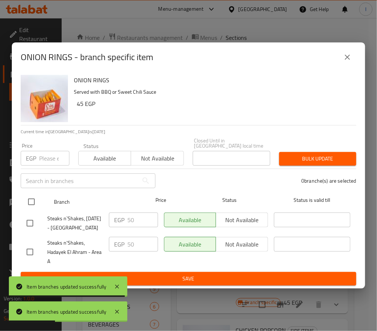
click at [31, 200] on input "checkbox" at bounding box center [31, 201] width 15 height 15
checkbox input "true"
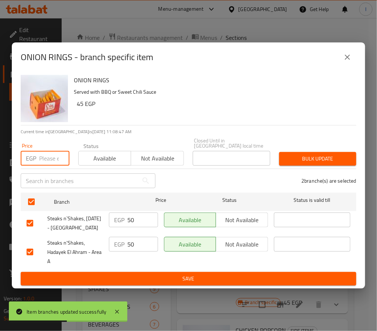
click at [46, 156] on input "number" at bounding box center [54, 158] width 30 height 15
type input "60"
click at [165, 281] on span "Save" at bounding box center [188, 278] width 323 height 9
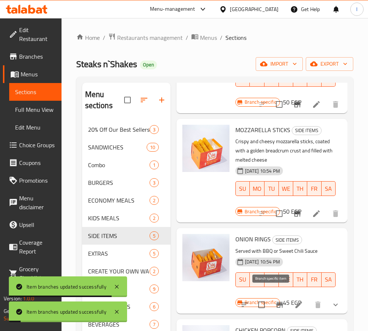
click at [271, 301] on button "Branch-specific-item" at bounding box center [280, 305] width 18 height 18
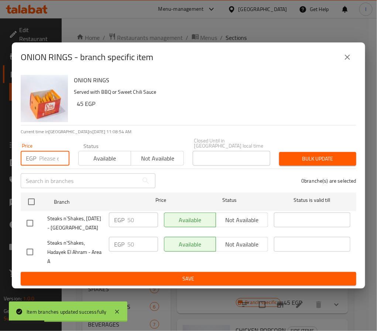
click at [39, 154] on input "number" at bounding box center [54, 158] width 30 height 15
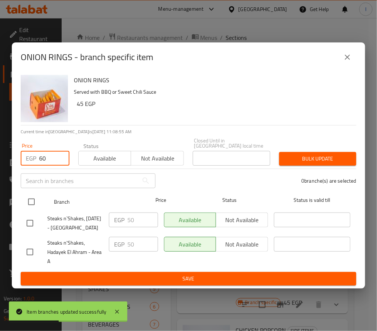
type input "60"
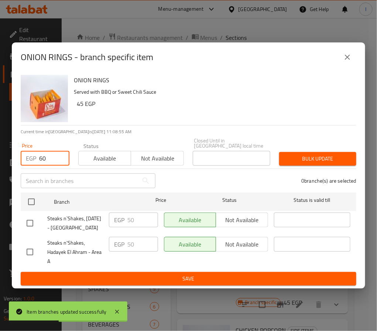
drag, startPoint x: 31, startPoint y: 195, endPoint x: 209, endPoint y: 174, distance: 179.7
click at [31, 195] on input "checkbox" at bounding box center [31, 201] width 15 height 15
checkbox input "true"
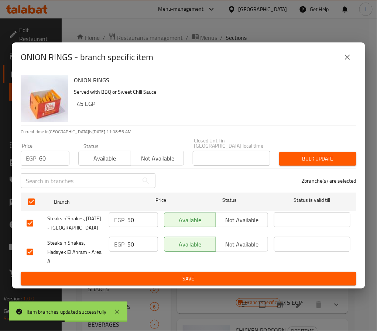
click at [316, 154] on span "Bulk update" at bounding box center [317, 158] width 65 height 9
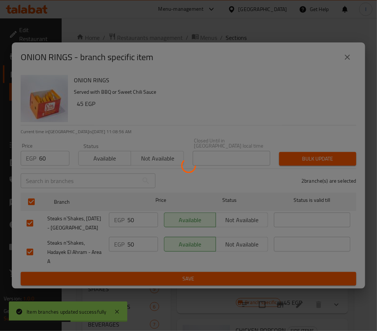
click at [285, 101] on div at bounding box center [188, 165] width 377 height 331
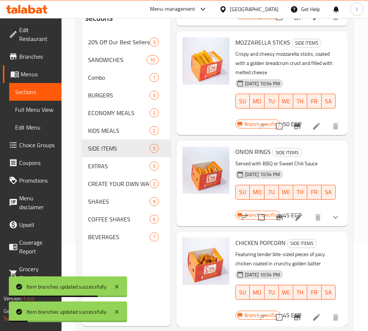
scroll to position [103, 0]
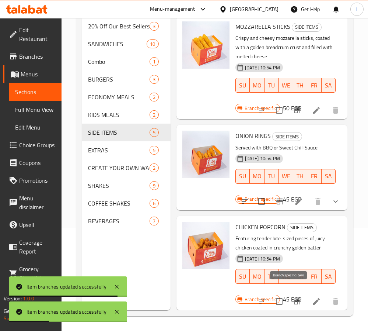
click at [293, 297] on icon "Branch-specific-item" at bounding box center [297, 301] width 9 height 9
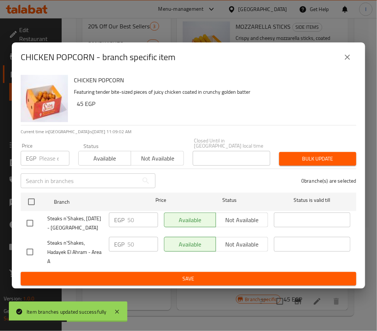
drag, startPoint x: 31, startPoint y: 194, endPoint x: 47, endPoint y: 167, distance: 30.4
click at [31, 194] on input "checkbox" at bounding box center [31, 201] width 15 height 15
checkbox input "true"
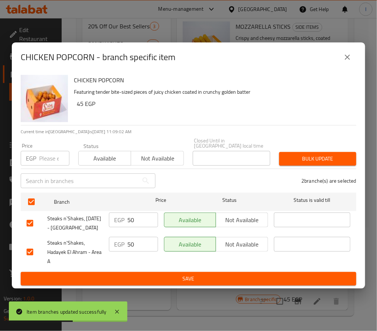
click at [47, 157] on input "number" at bounding box center [54, 158] width 30 height 15
type input "65"
click at [291, 154] on span "Bulk update" at bounding box center [317, 158] width 65 height 9
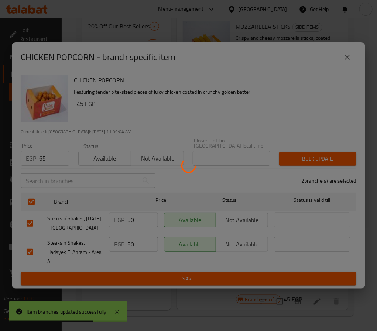
click at [278, 112] on div at bounding box center [188, 165] width 377 height 331
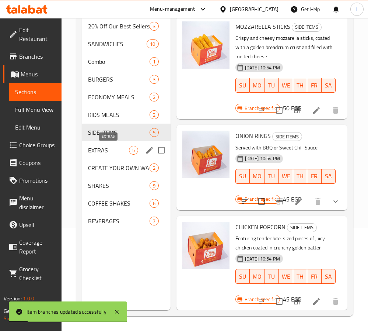
click at [118, 149] on span "EXTRAS" at bounding box center [108, 150] width 41 height 9
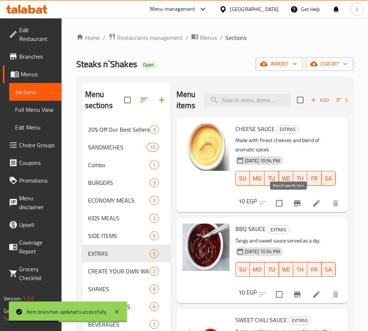
click at [293, 205] on icon "Branch-specific-item" at bounding box center [297, 203] width 9 height 9
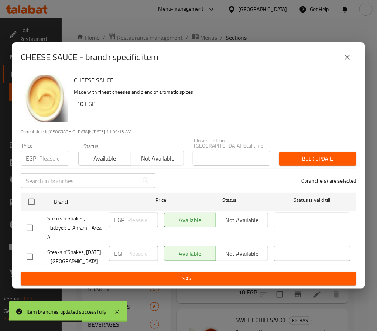
click at [43, 151] on input "number" at bounding box center [54, 158] width 30 height 15
click at [42, 151] on input "25" at bounding box center [54, 158] width 30 height 15
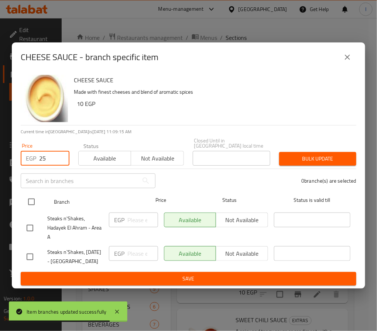
type input "25"
click at [34, 194] on input "checkbox" at bounding box center [31, 201] width 15 height 15
checkbox input "true"
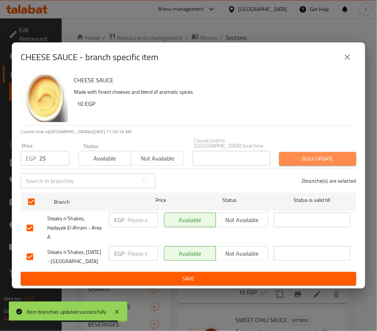
click at [310, 154] on span "Bulk update" at bounding box center [317, 158] width 65 height 9
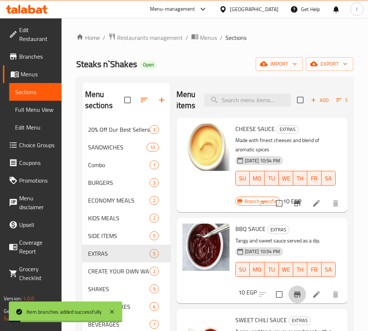
click at [294, 295] on icon "Branch-specific-item" at bounding box center [297, 294] width 7 height 6
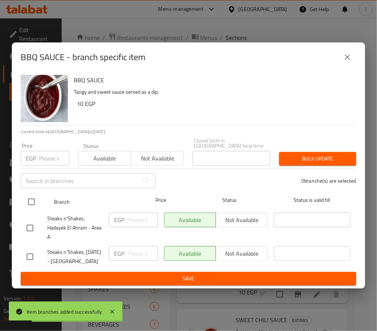
click at [34, 194] on input "checkbox" at bounding box center [31, 201] width 15 height 15
checkbox input "true"
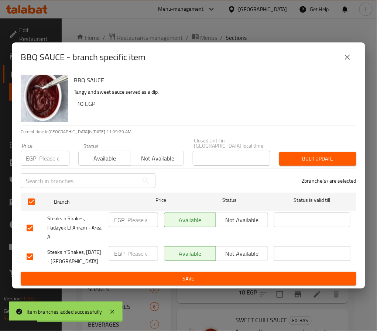
click at [45, 152] on input "number" at bounding box center [54, 158] width 30 height 15
paste input "25"
type input "25"
click at [294, 154] on span "Bulk update" at bounding box center [317, 158] width 65 height 9
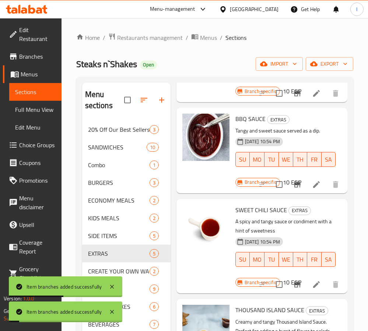
scroll to position [111, 0]
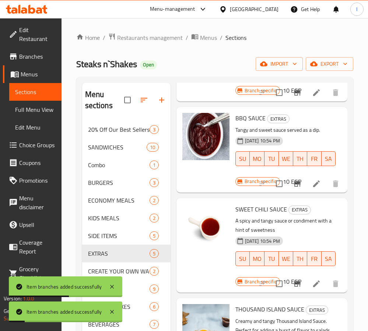
click at [294, 283] on icon "Branch-specific-item" at bounding box center [297, 284] width 7 height 6
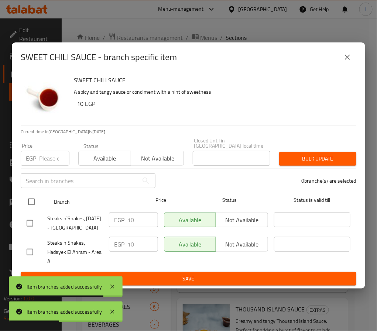
click at [28, 197] on input "checkbox" at bounding box center [31, 201] width 15 height 15
checkbox input "true"
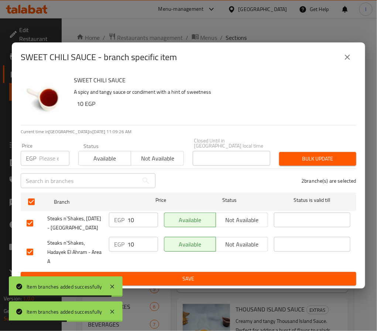
click at [49, 156] on input "number" at bounding box center [54, 158] width 30 height 15
paste input "25"
type input "25"
click at [332, 154] on span "Bulk update" at bounding box center [317, 158] width 65 height 9
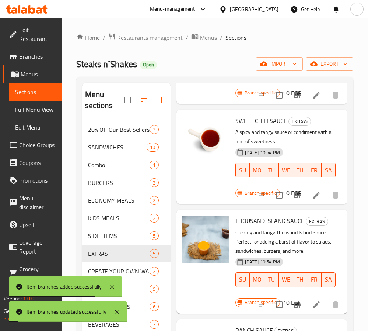
scroll to position [216, 0]
click at [294, 302] on icon "Branch-specific-item" at bounding box center [297, 305] width 7 height 6
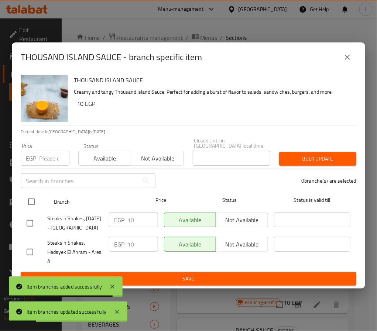
click at [32, 194] on input "checkbox" at bounding box center [31, 201] width 15 height 15
checkbox input "true"
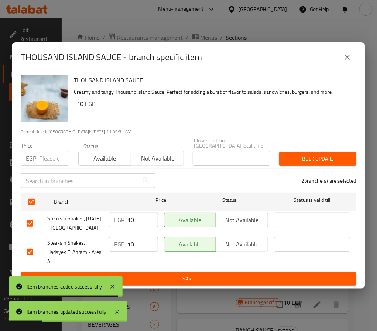
click at [52, 151] on input "number" at bounding box center [54, 158] width 30 height 15
paste input "25"
type input "25"
click at [309, 155] on span "Bulk update" at bounding box center [317, 158] width 65 height 9
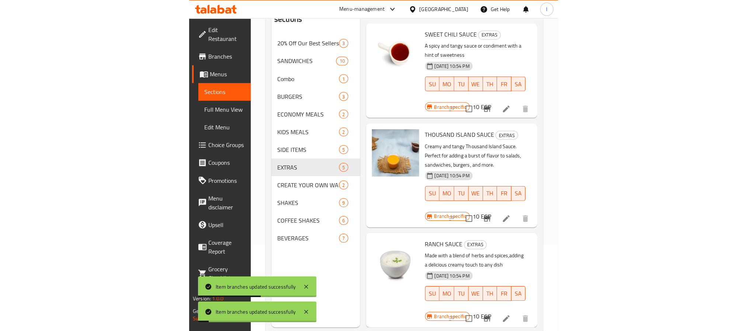
scroll to position [103, 0]
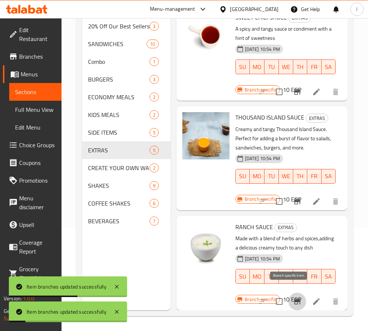
click at [294, 298] on icon "Branch-specific-item" at bounding box center [297, 301] width 7 height 6
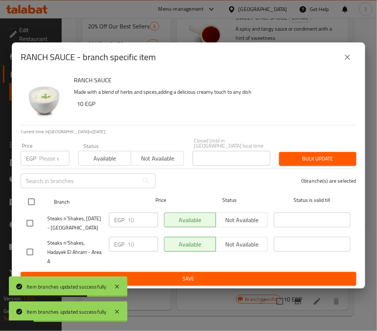
click at [31, 194] on input "checkbox" at bounding box center [31, 201] width 15 height 15
checkbox input "true"
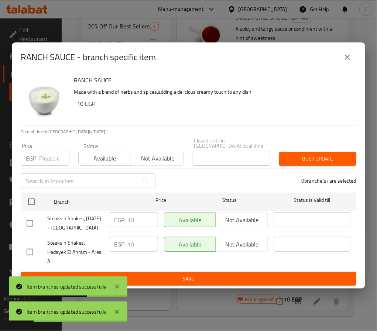
checkbox input "true"
click at [49, 151] on input "number" at bounding box center [54, 158] width 30 height 15
paste input "25"
type input "25"
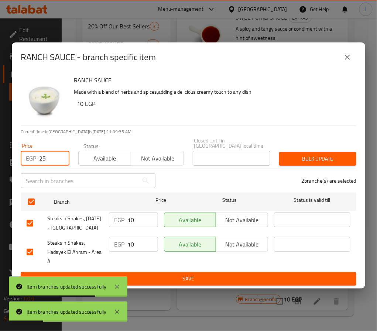
click at [291, 154] on span "Bulk update" at bounding box center [317, 158] width 65 height 9
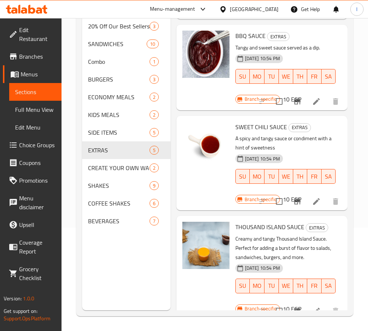
scroll to position [0, 0]
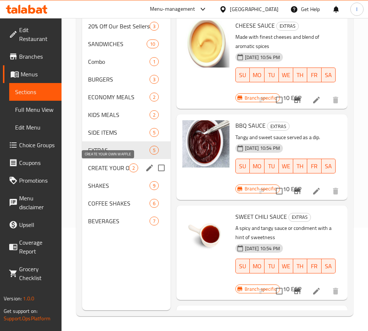
click at [111, 172] on span "CREATE YOUR OWN WAFFLE" at bounding box center [108, 167] width 41 height 9
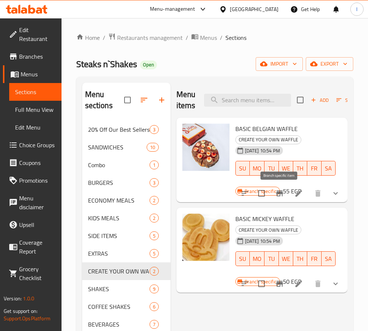
click at [281, 196] on icon "Branch-specific-item" at bounding box center [279, 193] width 9 height 9
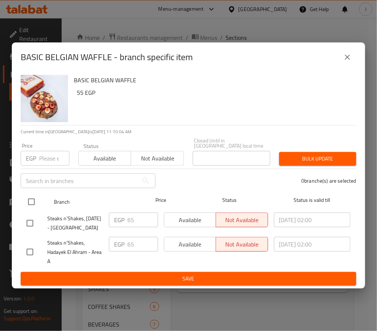
drag, startPoint x: 32, startPoint y: 194, endPoint x: 38, endPoint y: 167, distance: 26.8
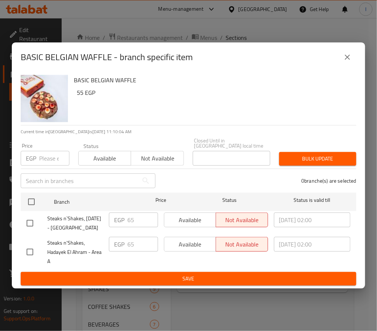
click at [31, 194] on input "checkbox" at bounding box center [31, 201] width 15 height 15
checkbox input "true"
click at [44, 156] on input "number" at bounding box center [54, 158] width 30 height 15
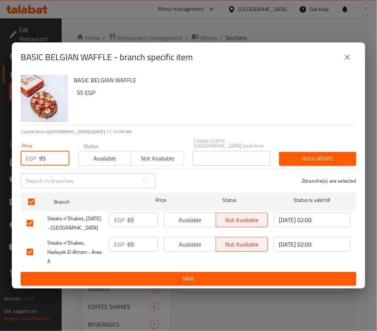
type input "95"
click at [319, 154] on span "Bulk update" at bounding box center [317, 158] width 65 height 9
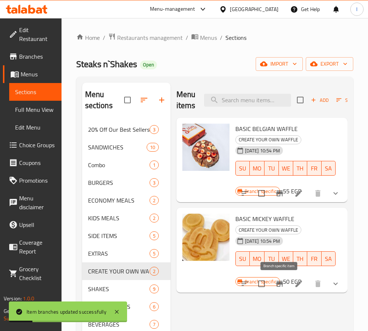
click at [279, 283] on icon "Branch-specific-item" at bounding box center [280, 284] width 7 height 6
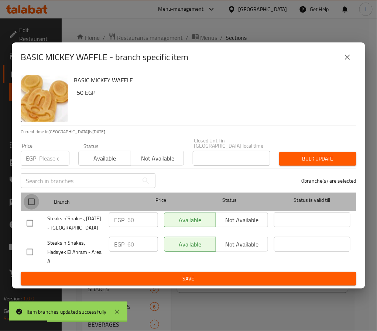
drag, startPoint x: 30, startPoint y: 193, endPoint x: 42, endPoint y: 161, distance: 34.3
click at [31, 194] on input "checkbox" at bounding box center [31, 201] width 15 height 15
checkbox input "true"
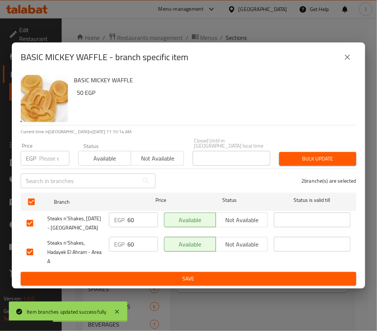
click at [50, 151] on input "number" at bounding box center [54, 158] width 30 height 15
type input "85"
click at [332, 152] on button "Bulk update" at bounding box center [317, 159] width 77 height 14
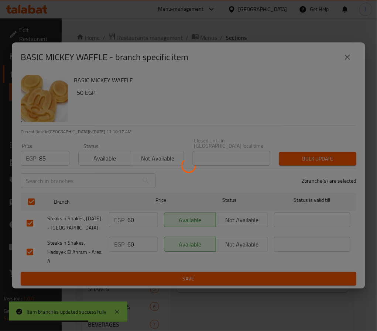
click at [283, 111] on div at bounding box center [188, 165] width 377 height 331
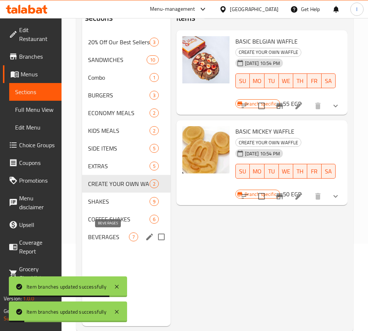
scroll to position [103, 0]
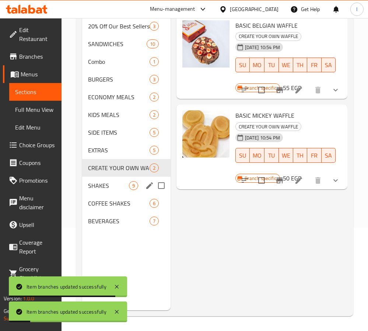
click at [118, 194] on div "SHAKES 9" at bounding box center [126, 186] width 89 height 18
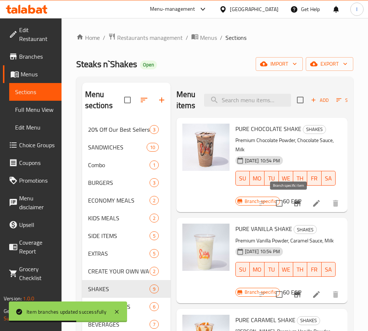
click at [289, 200] on button "Branch-specific-item" at bounding box center [298, 203] width 18 height 18
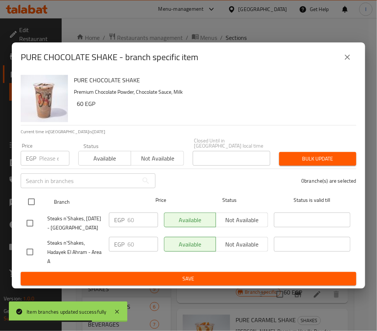
click at [28, 195] on input "checkbox" at bounding box center [31, 201] width 15 height 15
checkbox input "true"
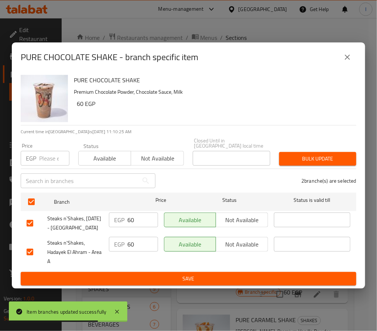
click at [49, 152] on input "number" at bounding box center [54, 158] width 30 height 15
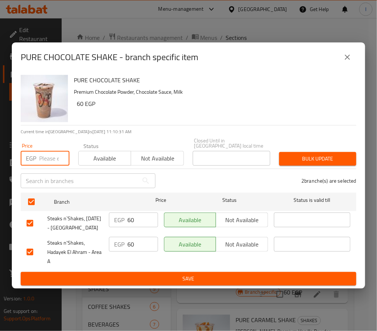
click at [46, 152] on input "number" at bounding box center [54, 158] width 30 height 15
type input "85"
click at [319, 154] on span "Bulk update" at bounding box center [317, 158] width 65 height 9
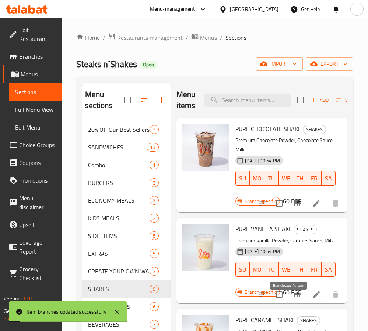
click at [293, 299] on icon "Branch-specific-item" at bounding box center [297, 294] width 9 height 9
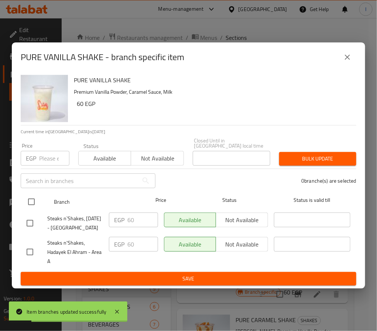
drag, startPoint x: 29, startPoint y: 194, endPoint x: 33, endPoint y: 185, distance: 10.1
click at [31, 194] on input "checkbox" at bounding box center [31, 201] width 15 height 15
checkbox input "true"
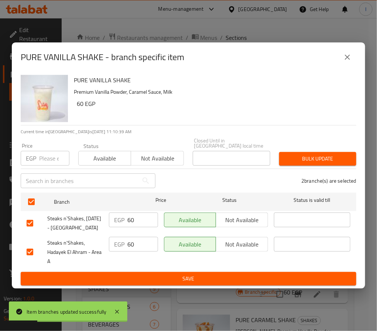
click at [45, 151] on input "number" at bounding box center [54, 158] width 30 height 15
paste input "85"
type input "85"
click at [337, 154] on span "Bulk update" at bounding box center [317, 158] width 65 height 9
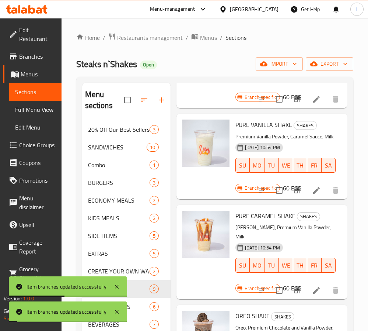
scroll to position [111, 0]
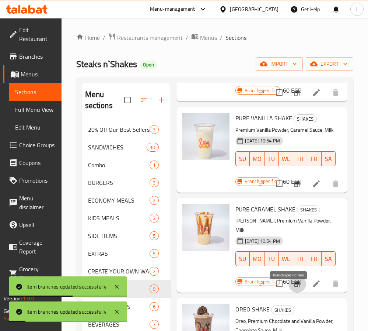
click at [293, 288] on icon "Branch-specific-item" at bounding box center [297, 283] width 9 height 9
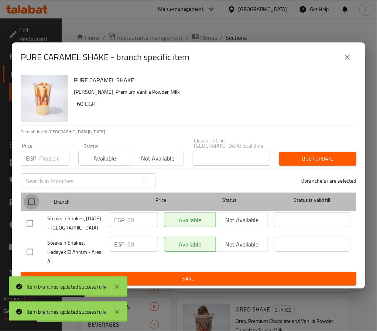
click at [29, 194] on input "checkbox" at bounding box center [31, 201] width 15 height 15
checkbox input "true"
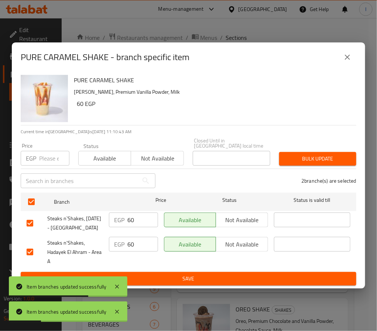
click at [49, 157] on input "number" at bounding box center [54, 158] width 30 height 15
paste input "85"
type input "85"
click at [343, 154] on span "Bulk update" at bounding box center [317, 158] width 65 height 9
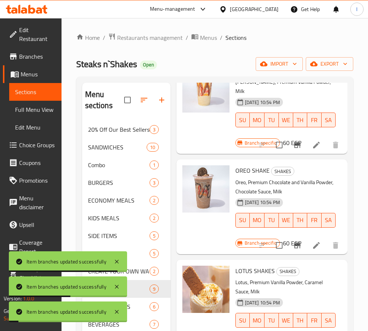
scroll to position [277, 0]
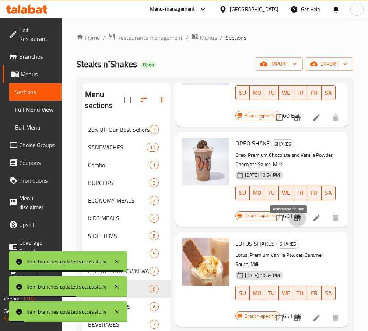
click at [294, 221] on icon "Branch-specific-item" at bounding box center [297, 218] width 7 height 6
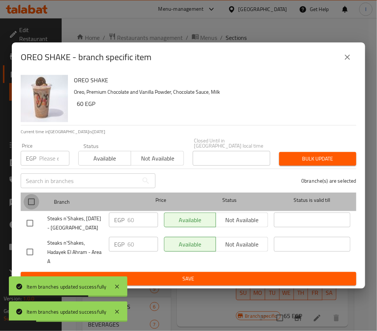
click at [35, 194] on input "checkbox" at bounding box center [31, 201] width 15 height 15
checkbox input "true"
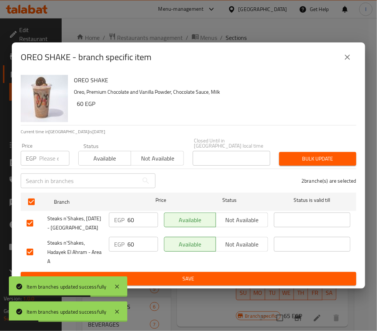
drag, startPoint x: 46, startPoint y: 143, endPoint x: 48, endPoint y: 150, distance: 7.8
click at [46, 143] on div "Price EGP Price" at bounding box center [45, 154] width 49 height 22
click at [48, 151] on input "number" at bounding box center [54, 158] width 30 height 15
paste input "85"
type input "85"
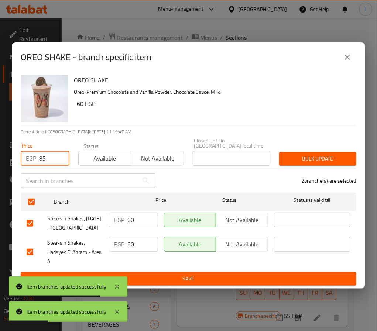
click at [310, 154] on span "Bulk update" at bounding box center [317, 158] width 65 height 9
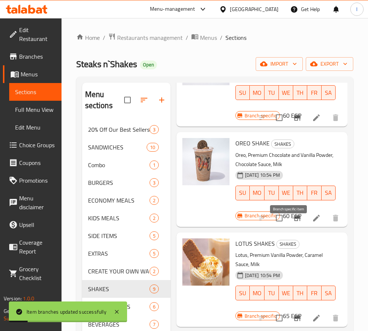
click at [293, 222] on icon "Branch-specific-item" at bounding box center [297, 218] width 9 height 9
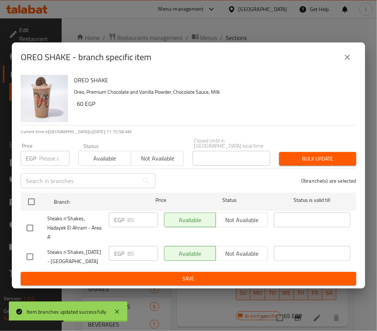
click at [348, 56] on icon "close" at bounding box center [346, 57] width 5 height 5
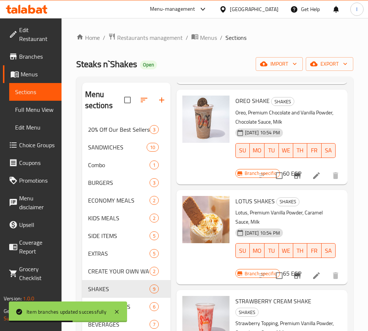
scroll to position [332, 0]
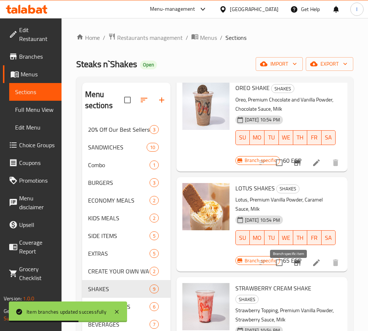
click at [293, 267] on icon "Branch-specific-item" at bounding box center [297, 262] width 9 height 9
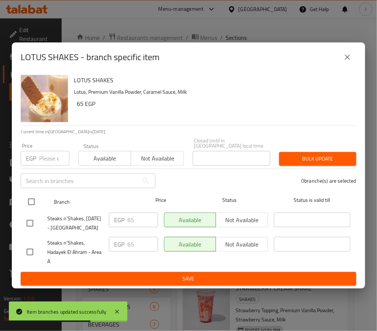
click at [34, 195] on input "checkbox" at bounding box center [31, 201] width 15 height 15
checkbox input "true"
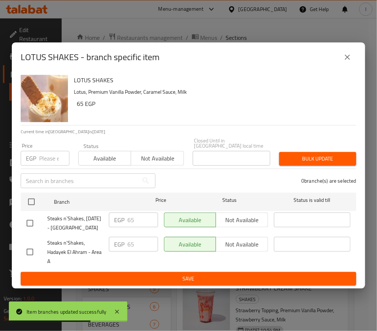
checkbox input "true"
click at [51, 143] on div "Price EGP Price" at bounding box center [45, 154] width 49 height 22
click at [49, 151] on input "number" at bounding box center [54, 158] width 30 height 15
paste input "85"
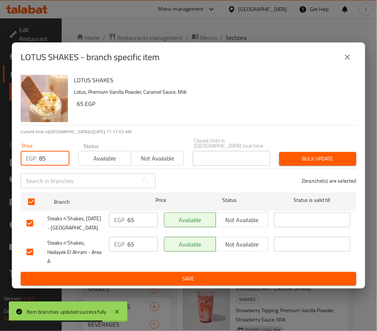
type input "85"
click at [305, 156] on button "Bulk update" at bounding box center [317, 159] width 77 height 14
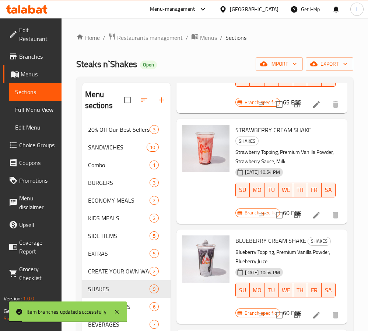
scroll to position [498, 0]
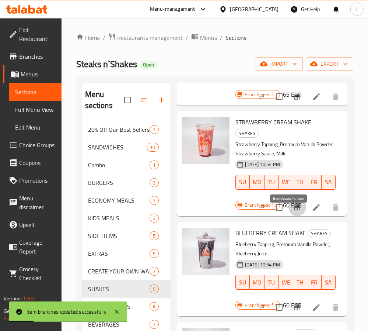
click at [293, 212] on icon "Branch-specific-item" at bounding box center [297, 207] width 9 height 9
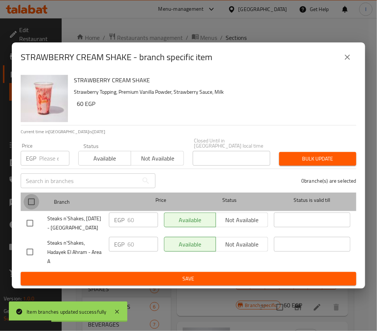
drag, startPoint x: 30, startPoint y: 194, endPoint x: 48, endPoint y: 155, distance: 42.6
click at [31, 194] on input "checkbox" at bounding box center [31, 201] width 15 height 15
checkbox input "true"
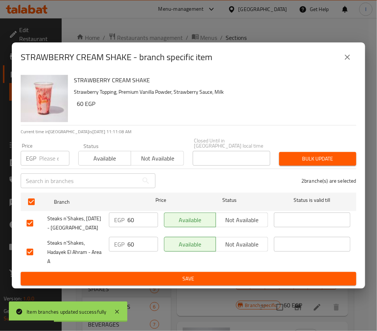
click at [48, 151] on input "number" at bounding box center [54, 158] width 30 height 15
paste input "85"
type input "85"
click at [328, 154] on span "Bulk update" at bounding box center [317, 158] width 65 height 9
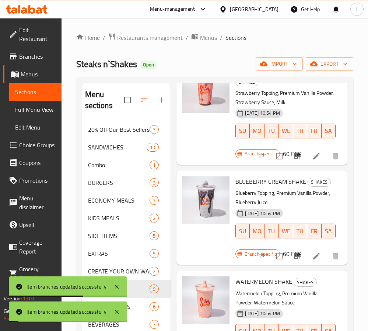
scroll to position [609, 0]
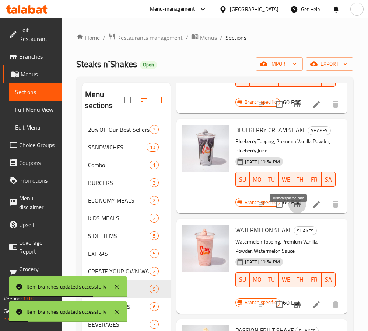
click at [289, 213] on button "Branch-specific-item" at bounding box center [298, 204] width 18 height 18
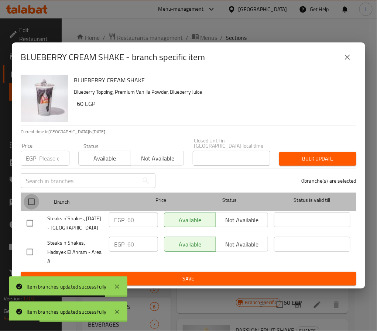
drag, startPoint x: 30, startPoint y: 199, endPoint x: 40, endPoint y: 168, distance: 32.4
click at [30, 198] on input "checkbox" at bounding box center [31, 201] width 15 height 15
checkbox input "true"
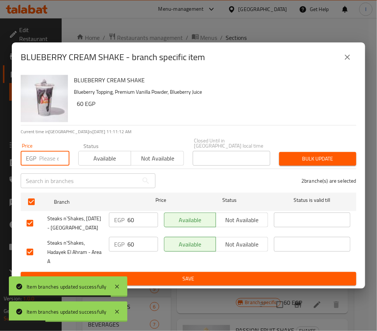
click at [43, 153] on input "number" at bounding box center [54, 158] width 30 height 15
paste input "85"
type input "85"
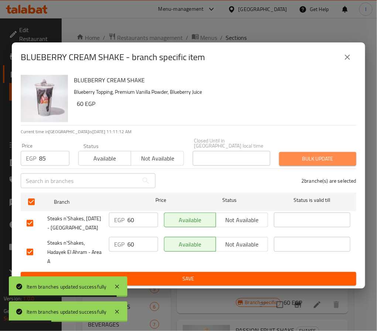
click at [322, 154] on span "Bulk update" at bounding box center [317, 158] width 65 height 9
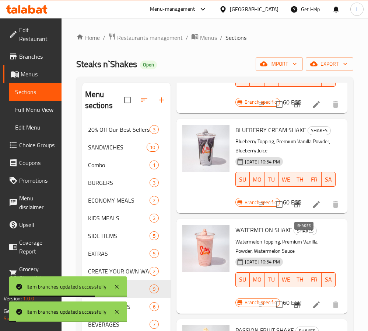
scroll to position [628, 0]
click at [293, 300] on icon "Branch-specific-item" at bounding box center [297, 304] width 9 height 9
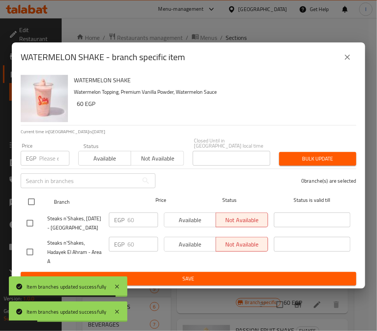
click at [29, 194] on input "checkbox" at bounding box center [31, 201] width 15 height 15
checkbox input "true"
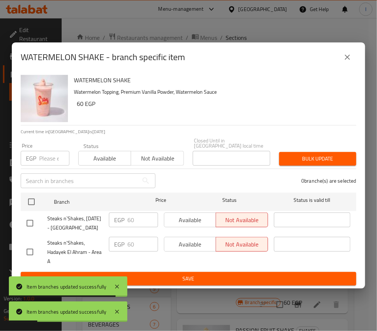
checkbox input "true"
click at [40, 152] on input "number" at bounding box center [54, 158] width 30 height 15
paste input "85"
type input "85"
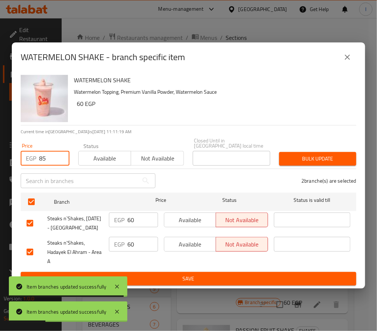
click at [319, 154] on span "Bulk update" at bounding box center [317, 158] width 65 height 9
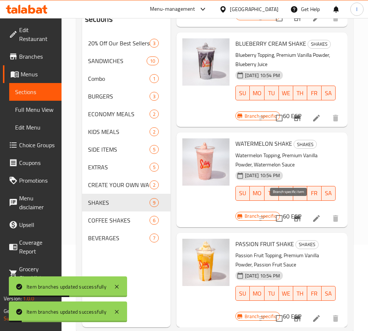
scroll to position [103, 0]
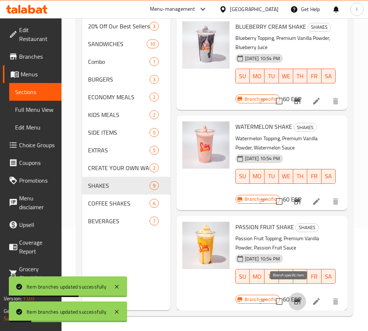
click at [294, 298] on icon "Branch-specific-item" at bounding box center [297, 301] width 7 height 6
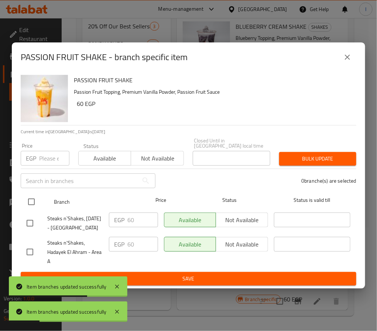
click at [32, 194] on input "checkbox" at bounding box center [31, 201] width 15 height 15
checkbox input "true"
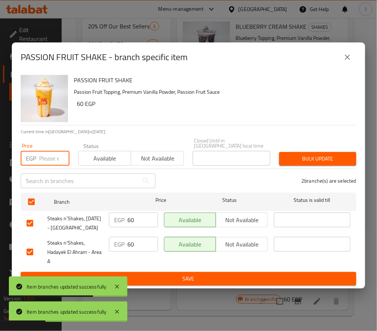
click at [42, 152] on input "number" at bounding box center [54, 158] width 30 height 15
paste input "85"
type input "85"
click at [285, 154] on span "Bulk update" at bounding box center [317, 158] width 65 height 9
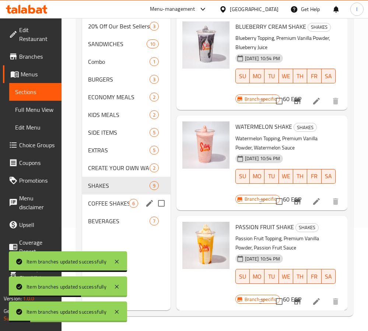
click at [107, 206] on span "COFFEE SHAKES" at bounding box center [108, 203] width 41 height 9
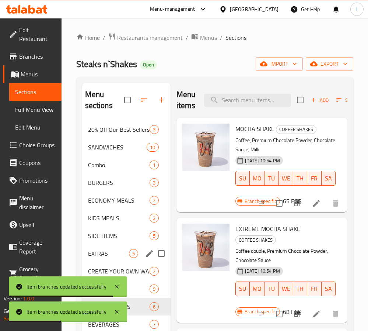
scroll to position [103, 0]
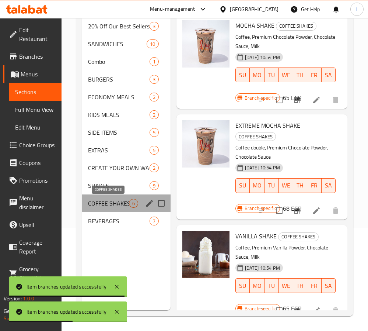
click at [113, 205] on span "COFFEE SHAKES" at bounding box center [108, 203] width 41 height 9
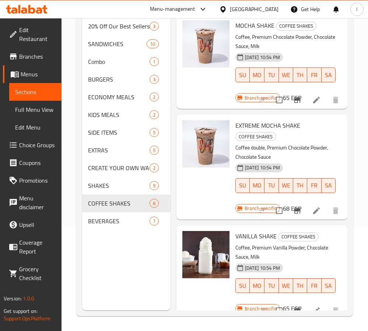
scroll to position [0, 0]
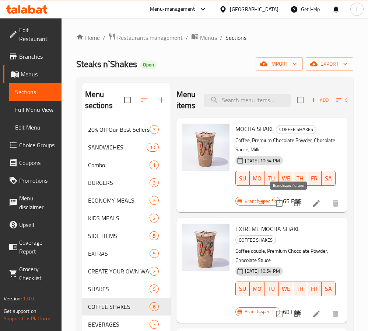
click at [293, 207] on icon "Branch-specific-item" at bounding box center [297, 203] width 9 height 9
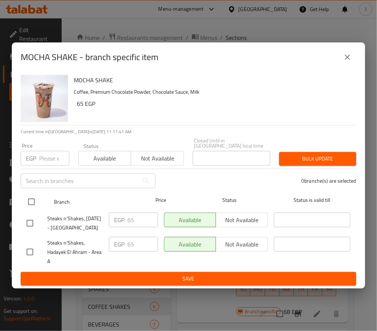
click at [33, 194] on input "checkbox" at bounding box center [31, 201] width 15 height 15
checkbox input "true"
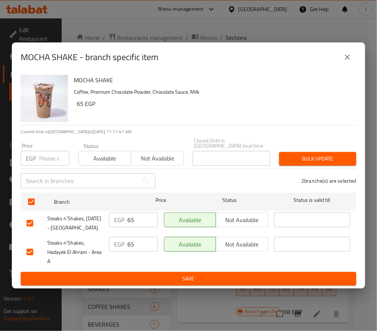
click at [50, 157] on input "number" at bounding box center [54, 158] width 30 height 15
type input "95"
click at [300, 152] on button "Bulk update" at bounding box center [317, 159] width 77 height 14
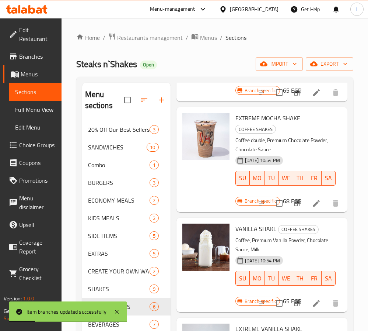
scroll to position [166, 0]
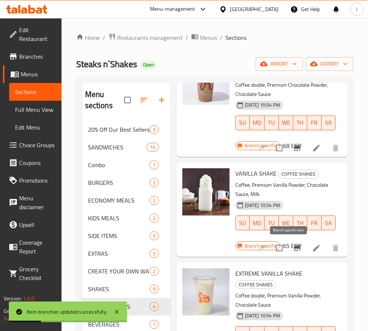
click at [289, 246] on button "Branch-specific-item" at bounding box center [298, 248] width 18 height 18
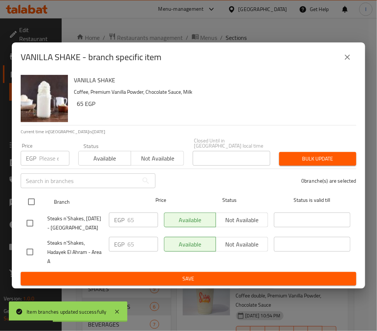
click at [27, 196] on input "checkbox" at bounding box center [31, 201] width 15 height 15
checkbox input "true"
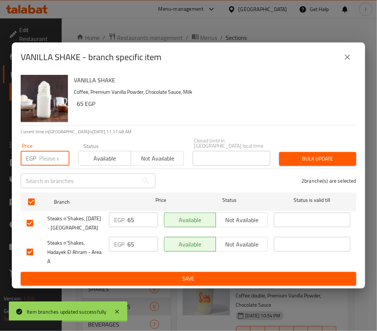
click at [51, 151] on input "number" at bounding box center [54, 158] width 30 height 15
paste input "95"
type input "95"
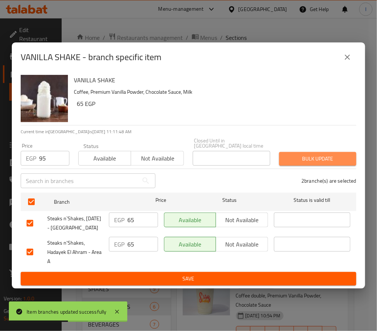
click at [327, 154] on span "Bulk update" at bounding box center [317, 158] width 65 height 9
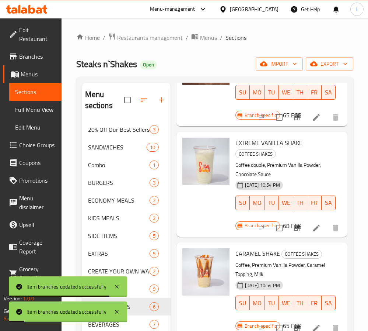
scroll to position [308, 0]
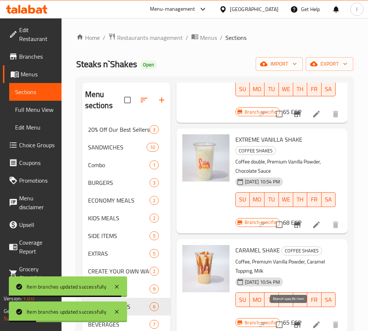
click at [289, 316] on button "Branch-specific-item" at bounding box center [298, 325] width 18 height 18
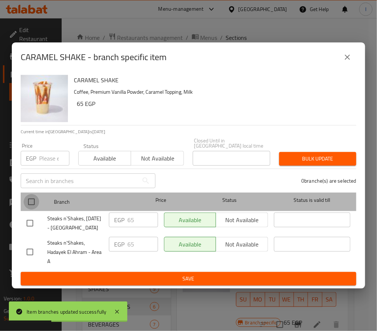
drag, startPoint x: 29, startPoint y: 195, endPoint x: 42, endPoint y: 162, distance: 35.5
click at [29, 194] on input "checkbox" at bounding box center [31, 201] width 15 height 15
checkbox input "true"
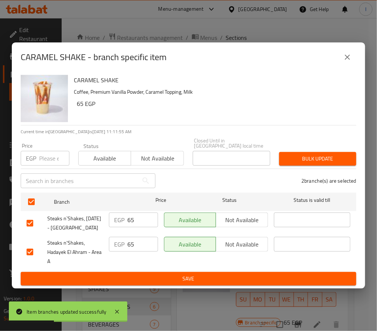
drag, startPoint x: 45, startPoint y: 153, endPoint x: 174, endPoint y: 152, distance: 129.1
click at [46, 152] on input "number" at bounding box center [54, 158] width 30 height 15
paste input "95"
type input "95"
click at [342, 154] on span "Bulk update" at bounding box center [317, 158] width 65 height 9
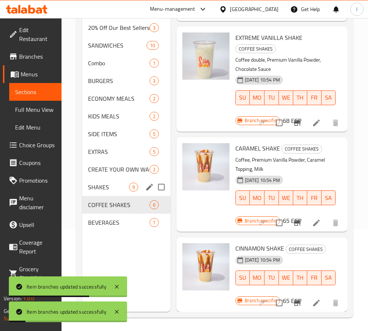
scroll to position [103, 0]
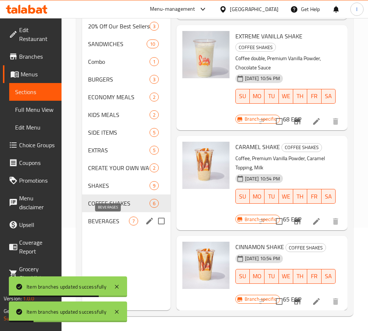
click at [121, 225] on span "BEVERAGES" at bounding box center [108, 220] width 41 height 9
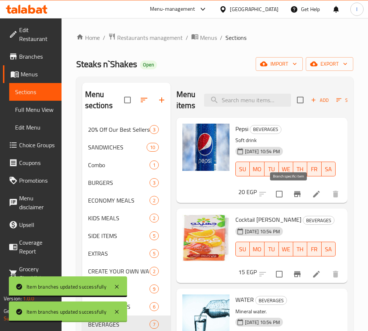
click at [294, 194] on icon "Branch-specific-item" at bounding box center [297, 194] width 7 height 6
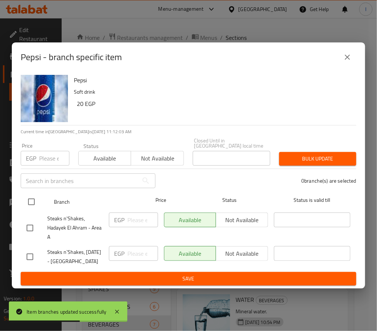
click at [32, 194] on input "checkbox" at bounding box center [31, 201] width 15 height 15
checkbox input "true"
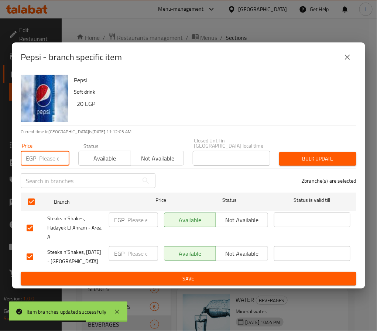
click at [44, 157] on input "number" at bounding box center [54, 158] width 30 height 15
type input "30"
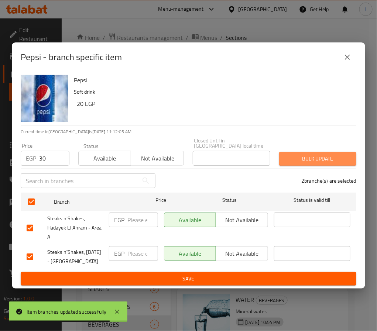
click at [333, 155] on span "Bulk update" at bounding box center [317, 158] width 65 height 9
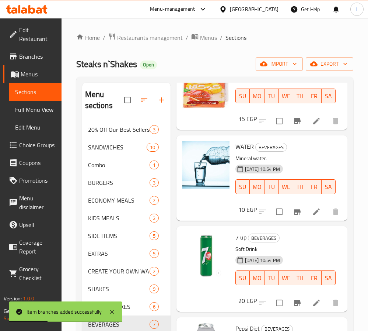
scroll to position [166, 0]
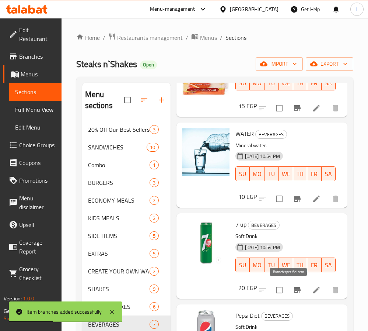
click at [293, 288] on icon "Branch-specific-item" at bounding box center [297, 289] width 9 height 9
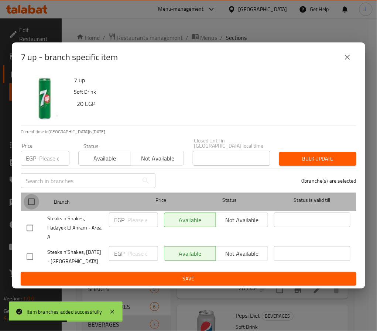
drag, startPoint x: 28, startPoint y: 192, endPoint x: 39, endPoint y: 155, distance: 38.3
click at [29, 194] on input "checkbox" at bounding box center [31, 201] width 15 height 15
checkbox input "true"
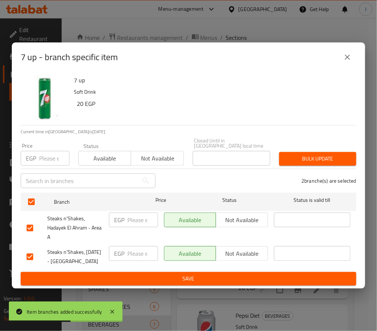
click at [40, 151] on input "number" at bounding box center [54, 158] width 30 height 15
paste input "30"
type input "30"
click at [333, 154] on span "Bulk update" at bounding box center [317, 158] width 65 height 9
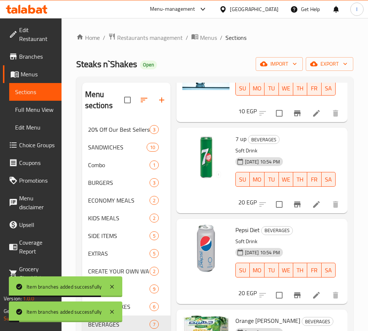
scroll to position [277, 0]
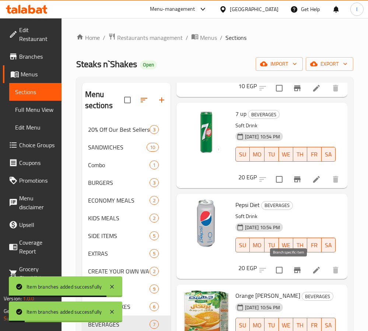
click at [294, 273] on icon "Branch-specific-item" at bounding box center [297, 270] width 7 height 6
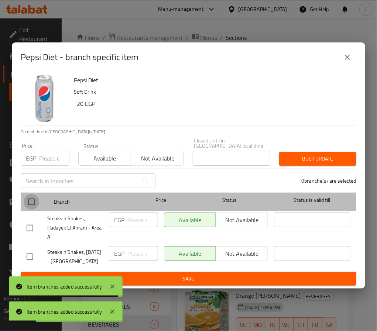
click at [32, 194] on input "checkbox" at bounding box center [31, 201] width 15 height 15
checkbox input "true"
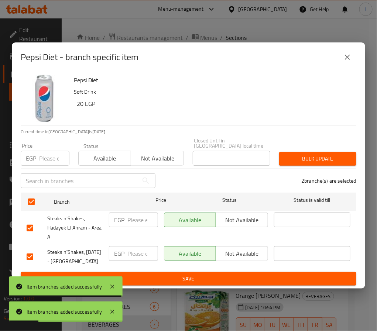
click at [37, 153] on div "EGP Price" at bounding box center [45, 158] width 49 height 15
paste input "30"
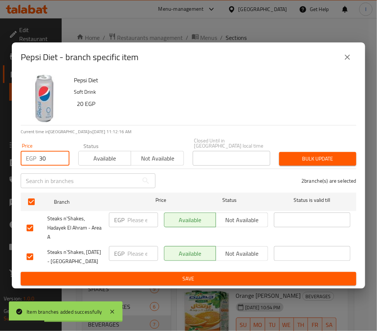
type input "30"
click at [320, 154] on span "Bulk update" at bounding box center [317, 158] width 65 height 9
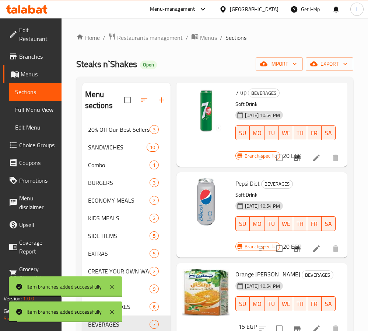
scroll to position [310, 0]
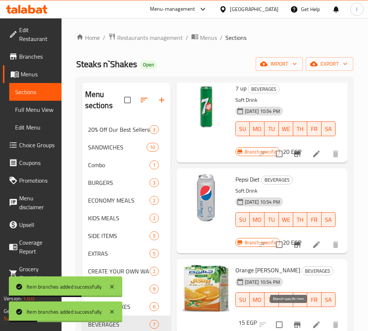
click at [293, 320] on icon "Branch-specific-item" at bounding box center [297, 324] width 9 height 9
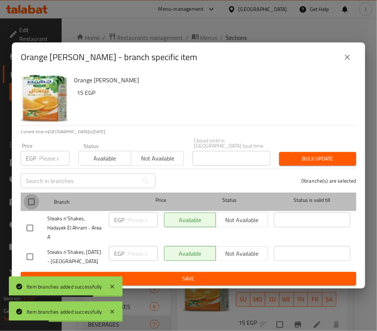
click at [31, 198] on input "checkbox" at bounding box center [31, 201] width 15 height 15
checkbox input "true"
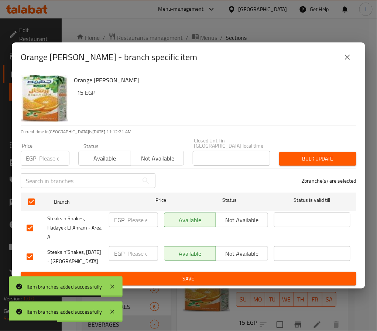
click at [45, 152] on input "number" at bounding box center [54, 158] width 30 height 15
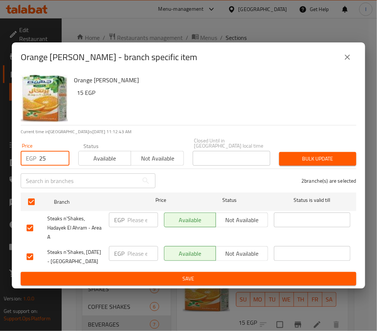
type input "25"
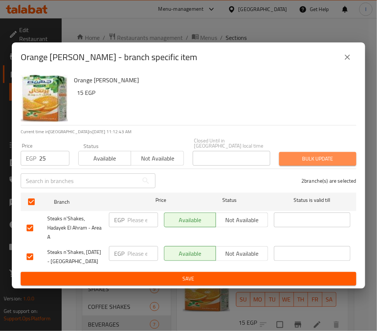
click at [309, 154] on span "Bulk update" at bounding box center [317, 158] width 65 height 9
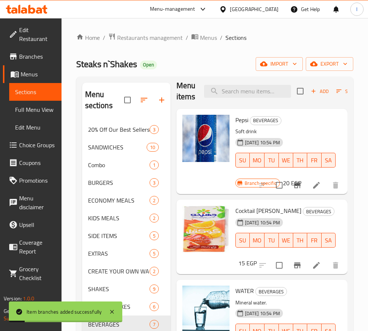
scroll to position [0, 0]
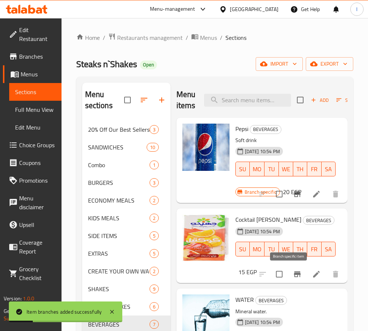
click at [289, 276] on button "Branch-specific-item" at bounding box center [298, 274] width 18 height 18
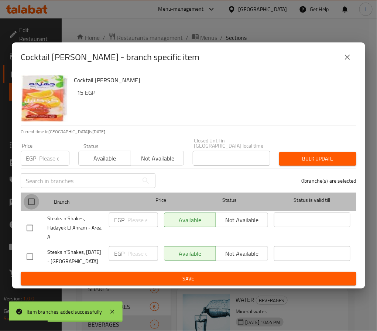
click at [32, 197] on input "checkbox" at bounding box center [31, 201] width 15 height 15
checkbox input "true"
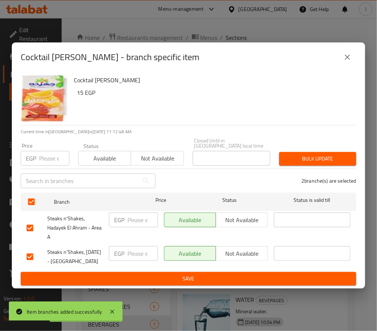
click at [50, 151] on input "number" at bounding box center [54, 158] width 30 height 15
paste input "25"
type input "25"
click at [326, 154] on span "Bulk update" at bounding box center [317, 158] width 65 height 9
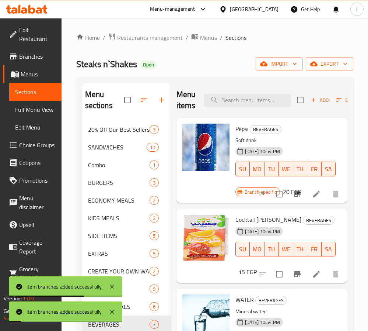
scroll to position [111, 0]
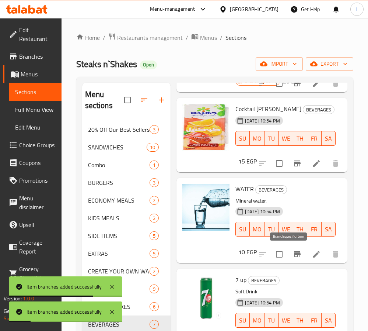
click at [293, 254] on icon "Branch-specific-item" at bounding box center [297, 254] width 9 height 9
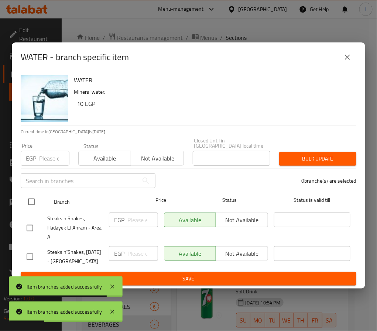
click at [28, 194] on input "checkbox" at bounding box center [31, 201] width 15 height 15
checkbox input "true"
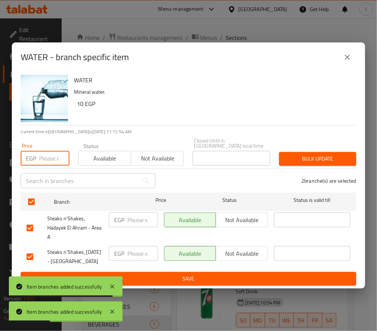
click at [40, 154] on input "number" at bounding box center [54, 158] width 30 height 15
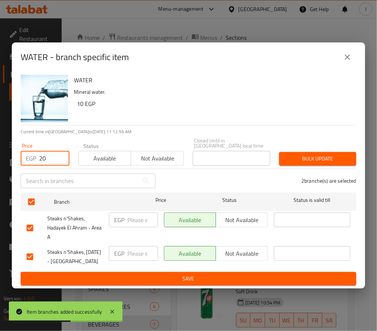
type input "20"
click at [321, 157] on button "Bulk update" at bounding box center [317, 159] width 77 height 14
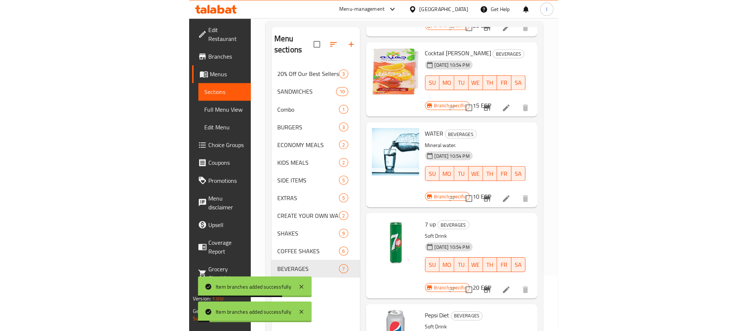
scroll to position [103, 0]
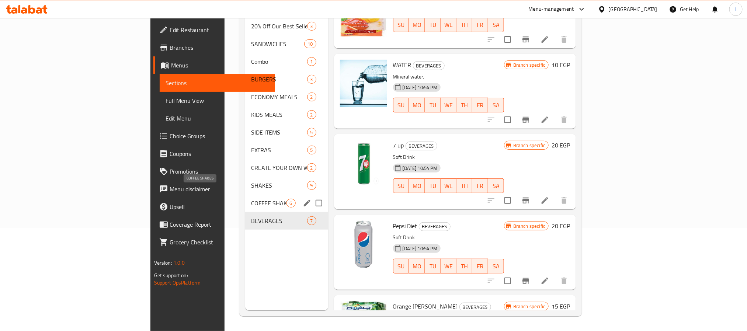
click at [251, 199] on span "COFFEE SHAKES" at bounding box center [268, 203] width 35 height 9
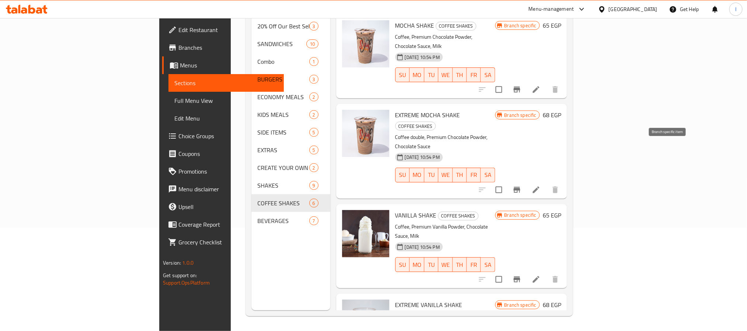
click at [368, 181] on button "Branch-specific-item" at bounding box center [517, 190] width 18 height 18
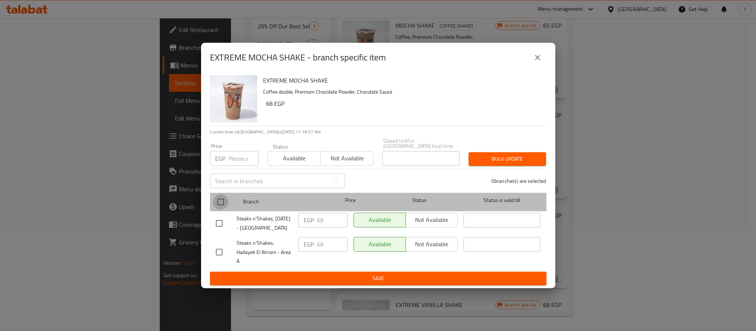
click at [225, 194] on input "checkbox" at bounding box center [220, 201] width 15 height 15
checkbox input "true"
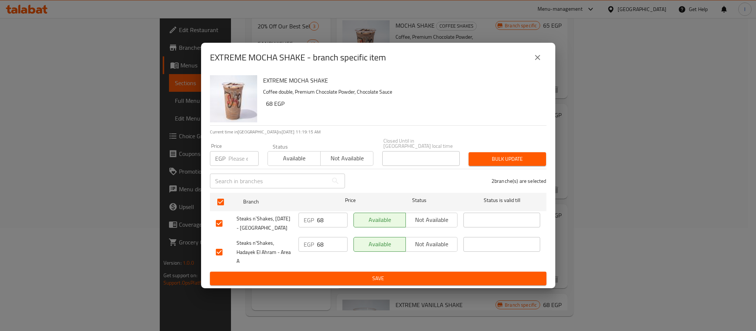
click at [368, 58] on icon "close" at bounding box center [537, 57] width 9 height 9
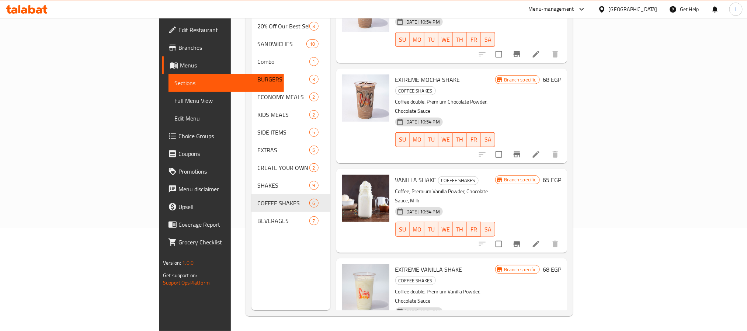
scroll to position [55, 0]
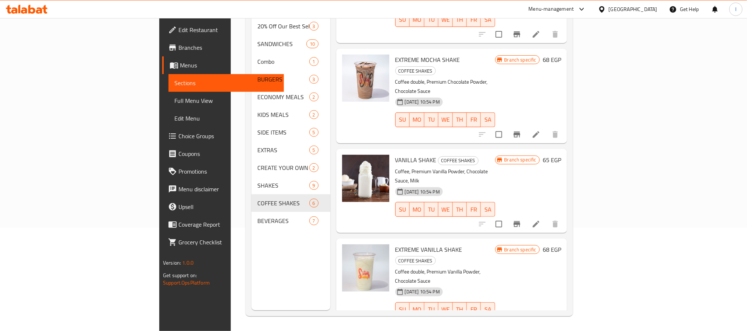
click at [252, 219] on nav "20% Off Our Best Sellers 3 SANDWICHES 10 Combo 1 BURGERS 3 ECONOMY MEALS 2 KIDS…" at bounding box center [291, 123] width 79 height 218
click at [257, 216] on span "BEVERAGES" at bounding box center [283, 220] width 52 height 9
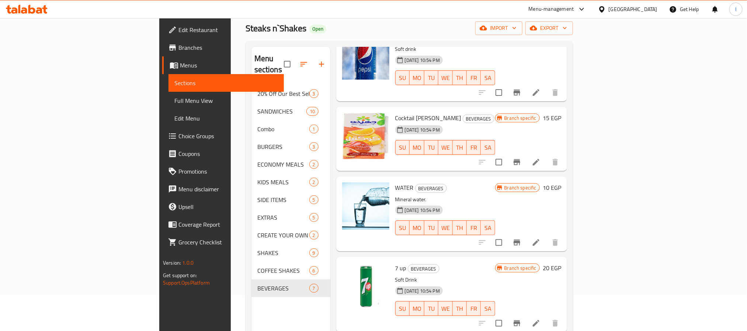
scroll to position [55, 0]
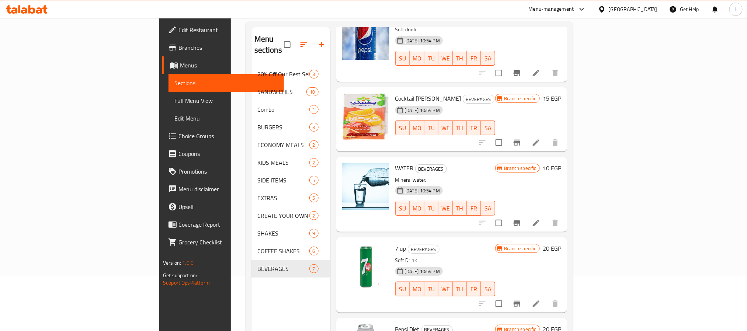
click at [252, 297] on div "Menu sections 20% Off Our Best Sellers 3 SANDWICHES 10 Combo 1 BURGERS 3 ECONOM…" at bounding box center [291, 192] width 79 height 331
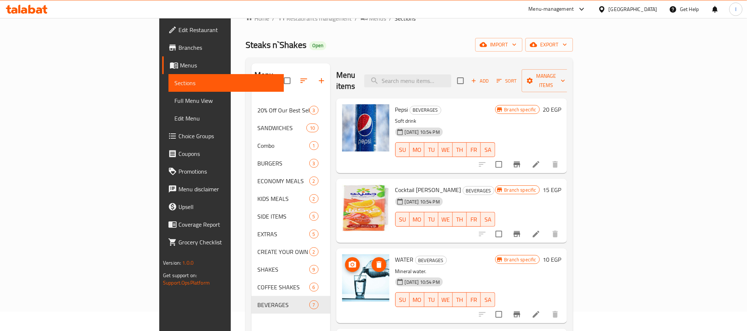
scroll to position [0, 0]
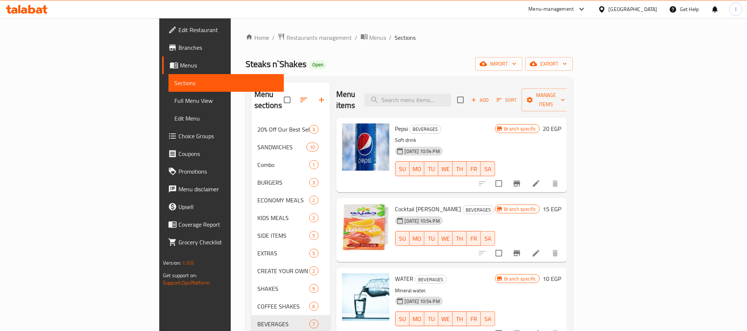
click at [356, 65] on div "Steaks n`Shakes Open import export" at bounding box center [409, 64] width 327 height 14
drag, startPoint x: 340, startPoint y: 73, endPoint x: 257, endPoint y: 61, distance: 84.2
click at [340, 72] on div "Home / Restaurants management / Menus / Sections Steaks n`Shakes Open import ex…" at bounding box center [409, 226] width 327 height 387
click at [287, 40] on span "Restaurants management" at bounding box center [320, 37] width 66 height 9
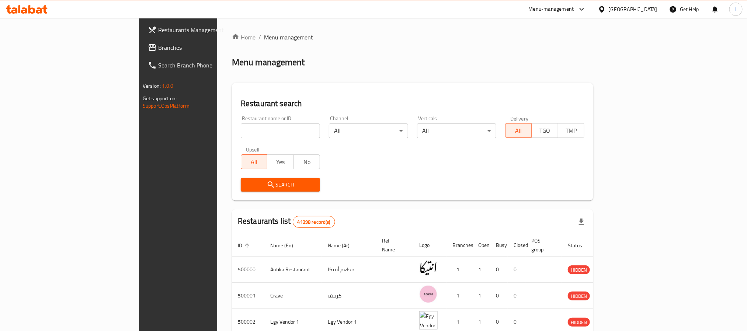
click at [271, 59] on div "Menu management" at bounding box center [412, 62] width 361 height 12
click at [361, 76] on div "Home / Menu management Menu management Restaurant search Restaurant name or ID …" at bounding box center [412, 276] width 361 height 487
drag, startPoint x: 349, startPoint y: 42, endPoint x: 354, endPoint y: 5, distance: 37.7
click at [350, 41] on div "Home / Menu management Menu management Restaurant search Restaurant name or ID …" at bounding box center [412, 276] width 361 height 487
click at [279, 83] on div "Restaurant search Restaurant name or ID Restaurant name or ID Channel All ​ Ver…" at bounding box center [412, 142] width 361 height 118
